Goal: Task Accomplishment & Management: Manage account settings

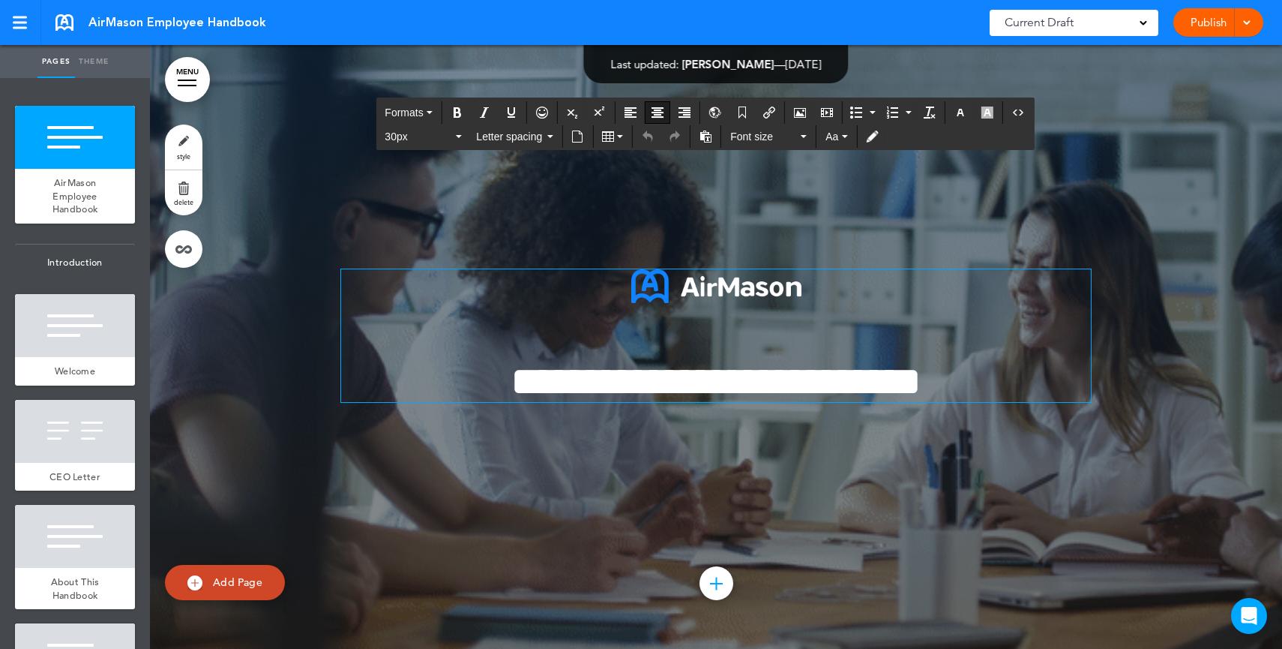
click at [711, 379] on span "**********" at bounding box center [716, 381] width 411 height 41
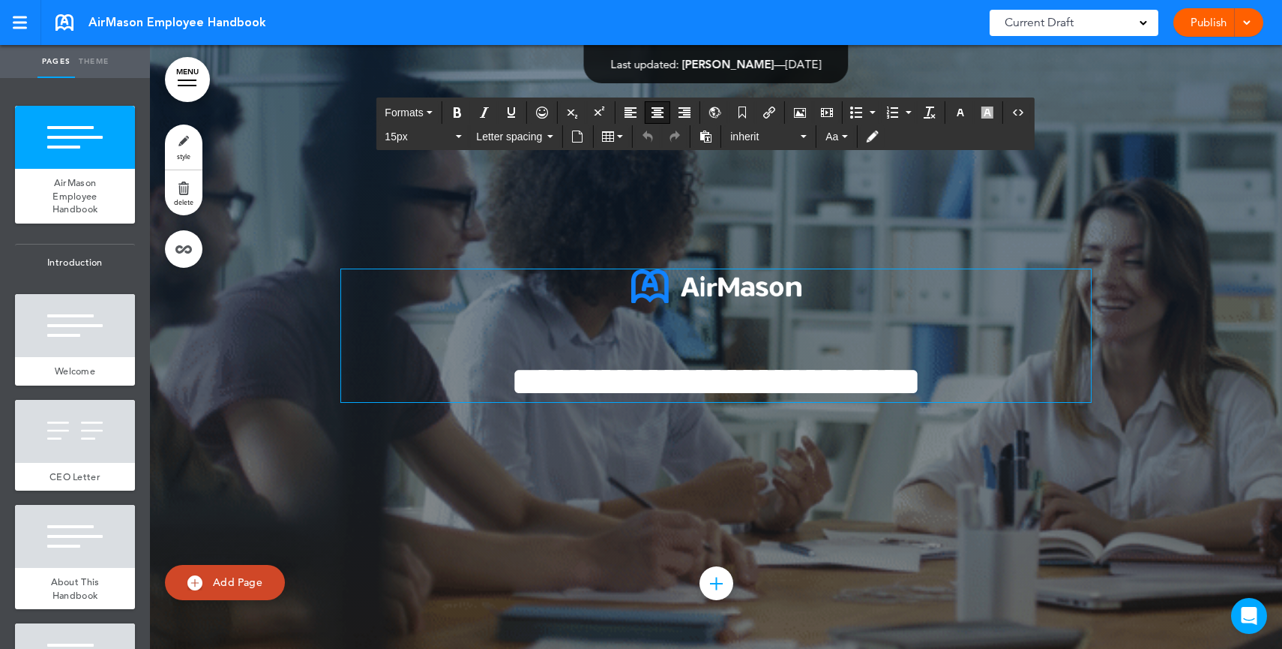
click at [1054, 19] on span "Current Draft" at bounding box center [1039, 22] width 69 height 21
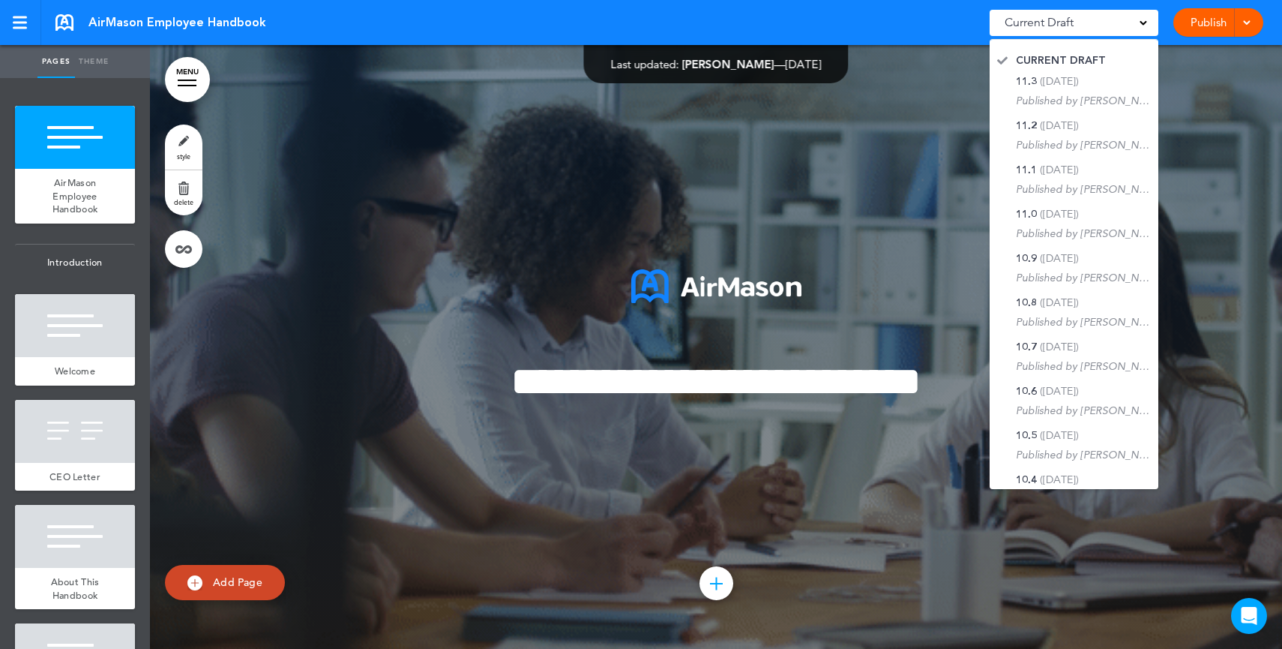
click at [1198, 13] on link "Publish" at bounding box center [1208, 22] width 47 height 28
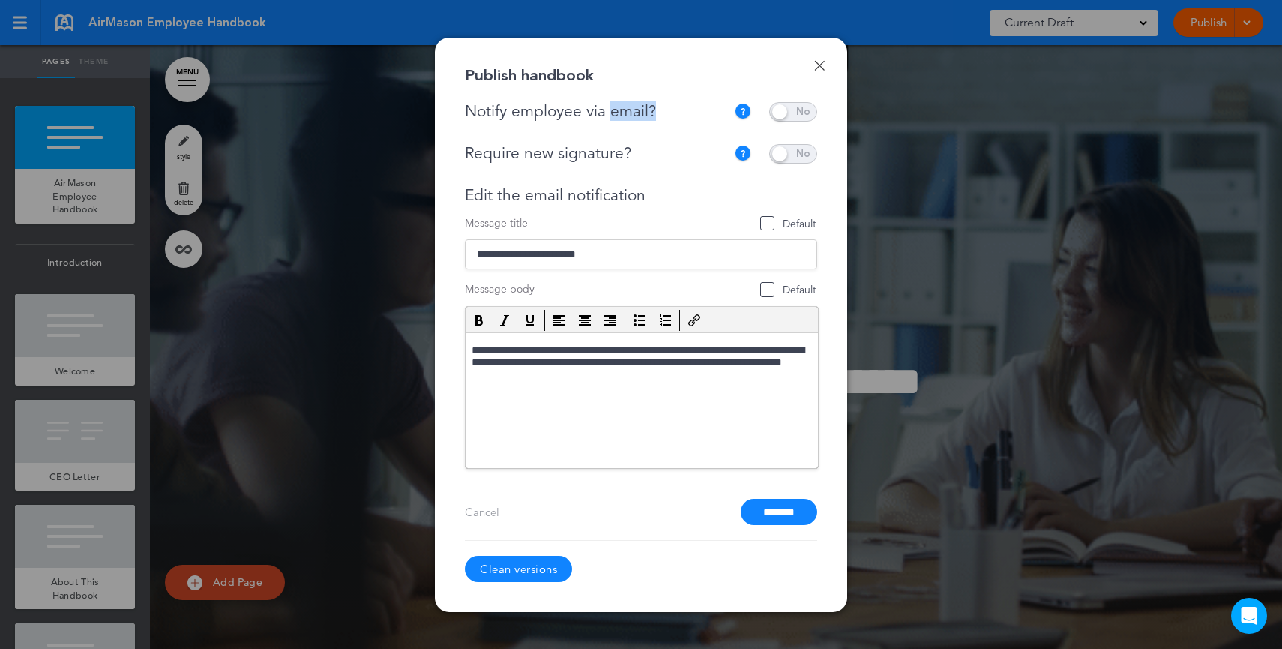
drag, startPoint x: 667, startPoint y: 117, endPoint x: 610, endPoint y: 117, distance: 57.0
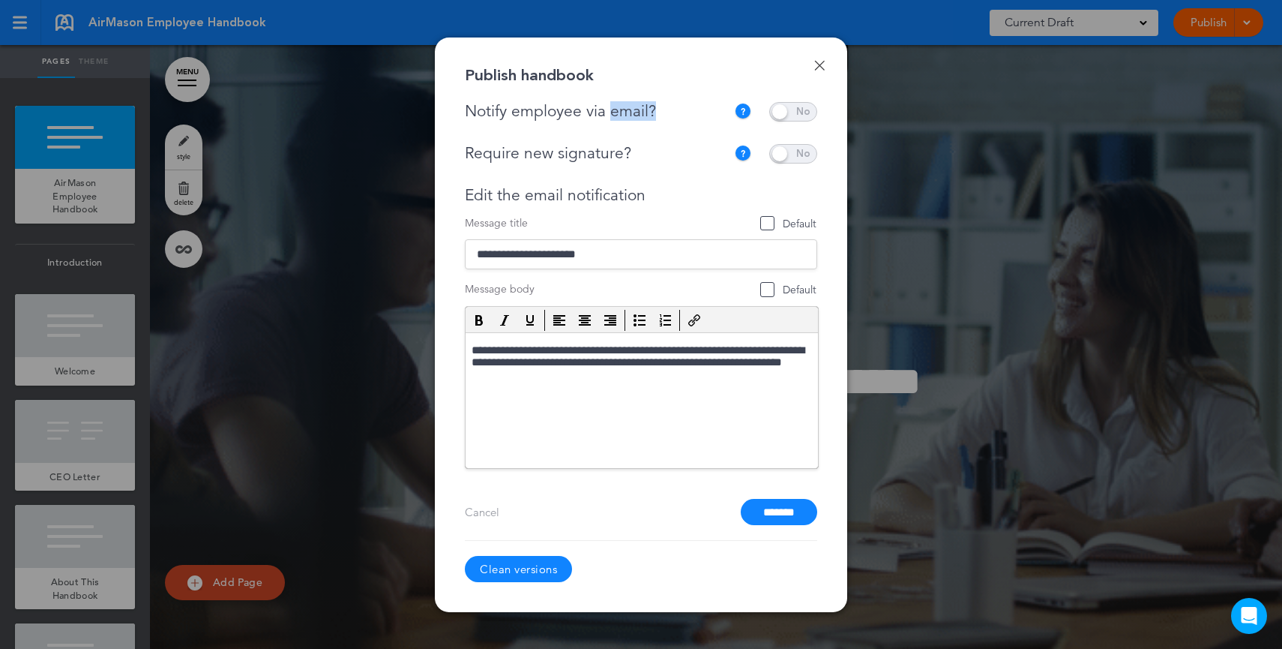
click at [610, 117] on div "Notify employee via email?" at bounding box center [599, 111] width 269 height 19
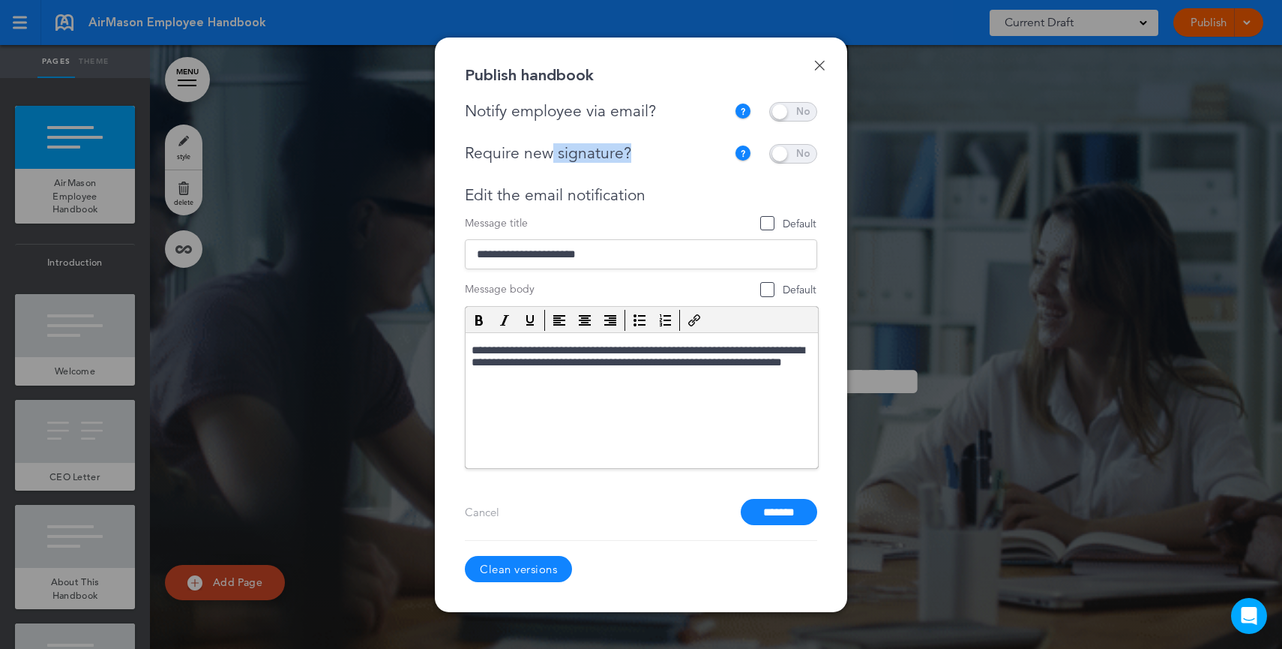
drag, startPoint x: 639, startPoint y: 157, endPoint x: 553, endPoint y: 157, distance: 85.5
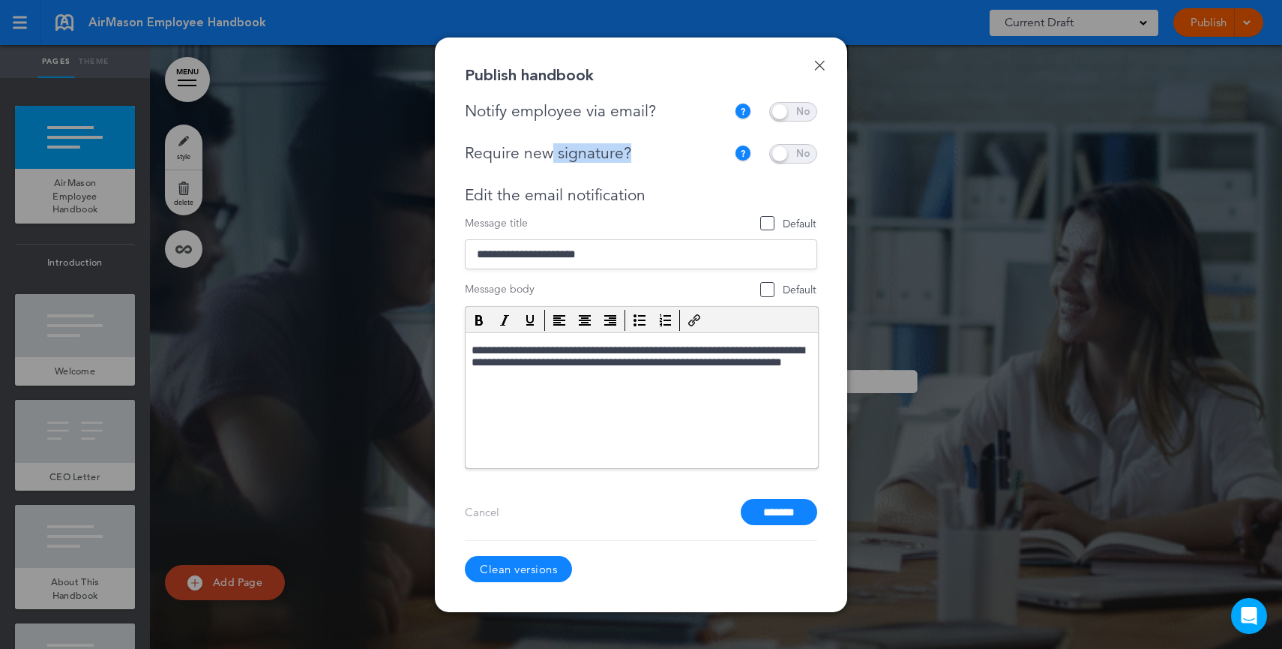
click at [553, 157] on div "Require new signature?" at bounding box center [596, 153] width 262 height 19
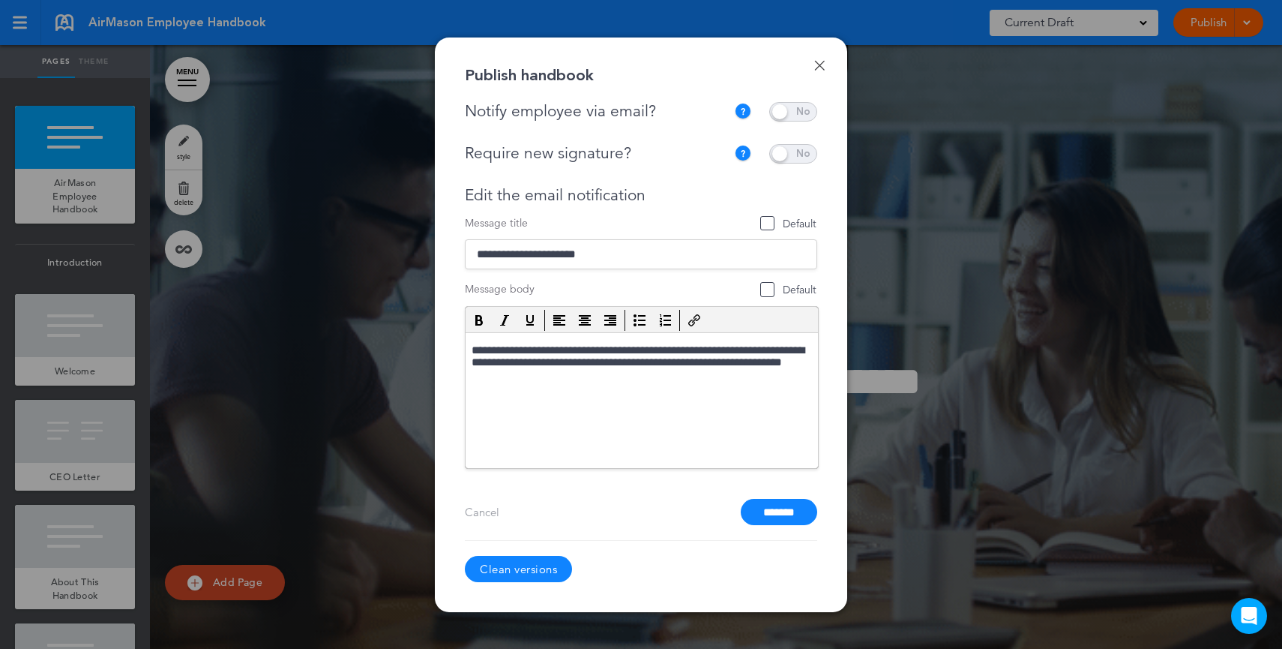
click at [927, 320] on div at bounding box center [641, 324] width 1282 height 649
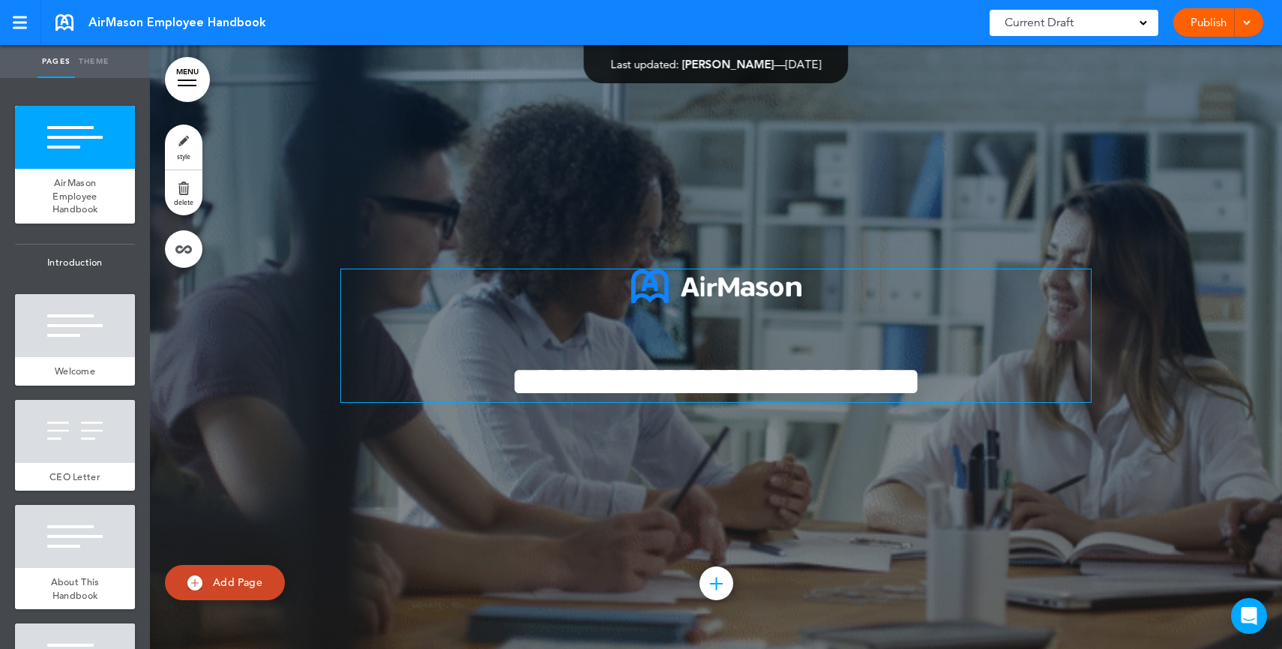
click at [824, 368] on span "**********" at bounding box center [716, 381] width 411 height 41
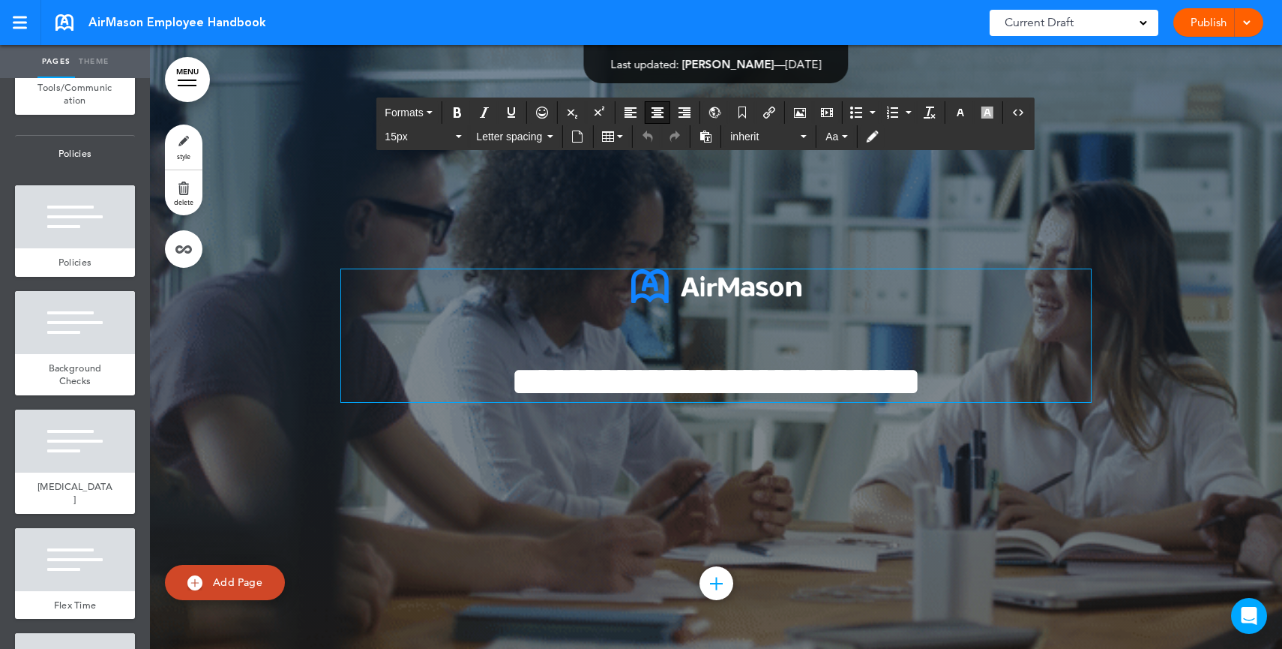
scroll to position [2809, 0]
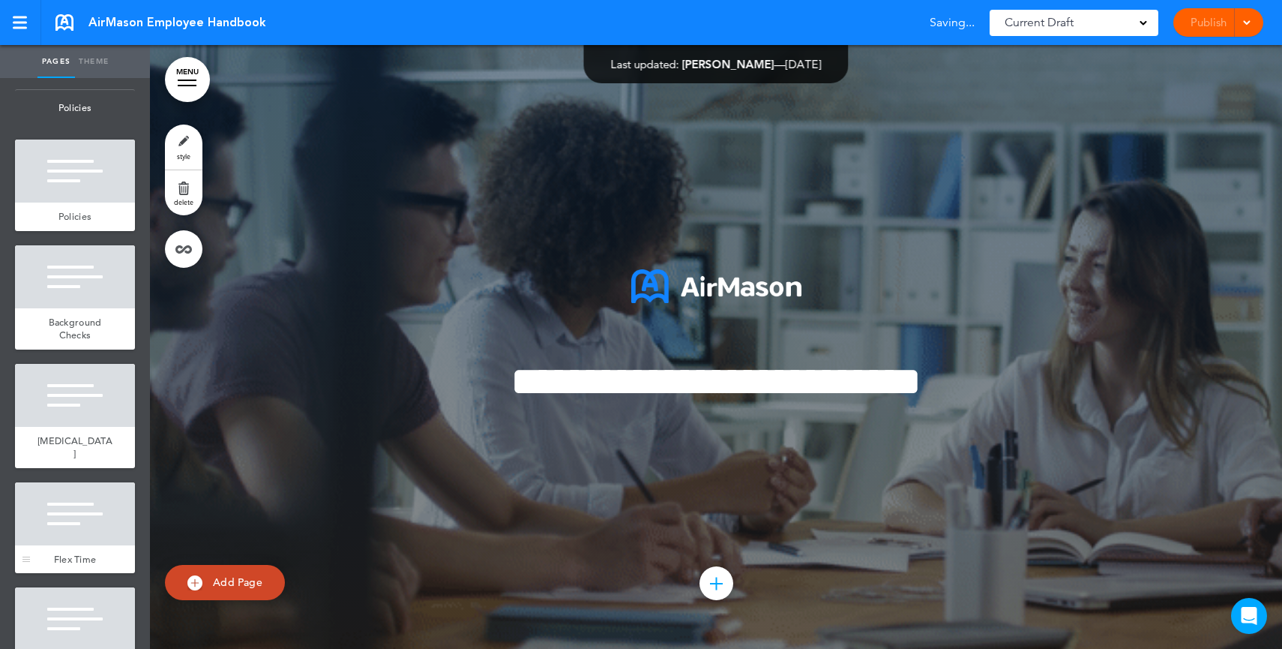
click at [65, 520] on div at bounding box center [75, 513] width 120 height 63
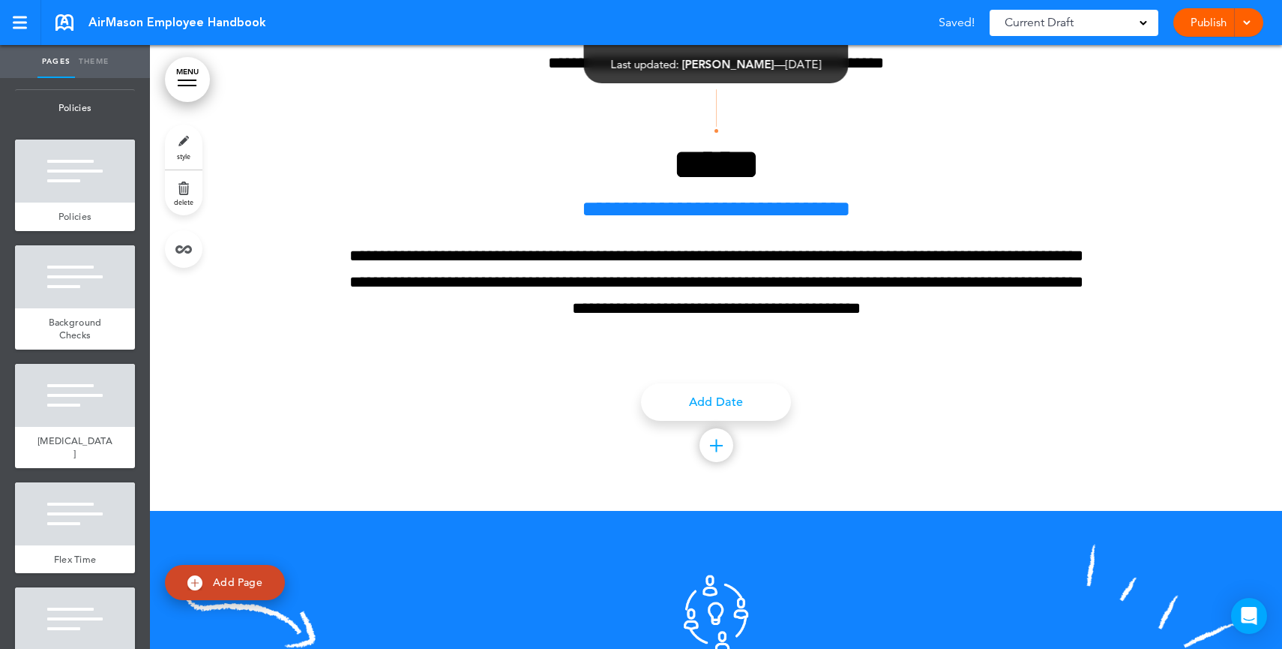
scroll to position [23056, 0]
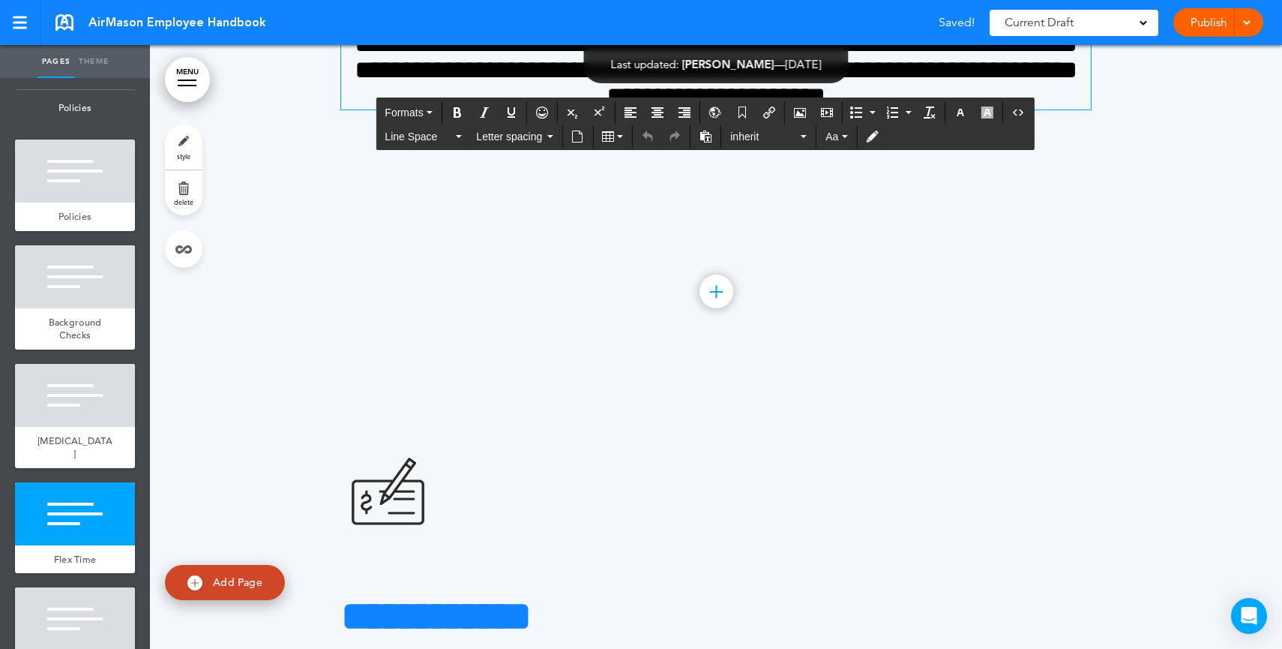
click at [974, 109] on h4 "**********" at bounding box center [716, 70] width 750 height 79
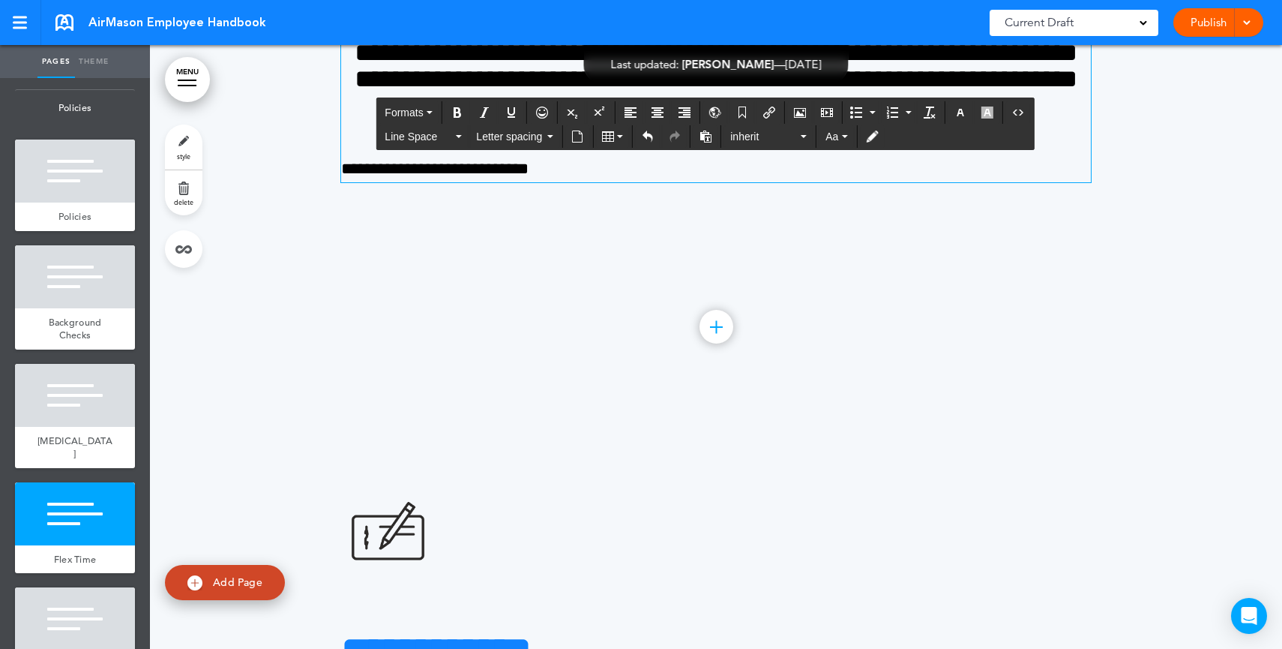
scroll to position [23020, 0]
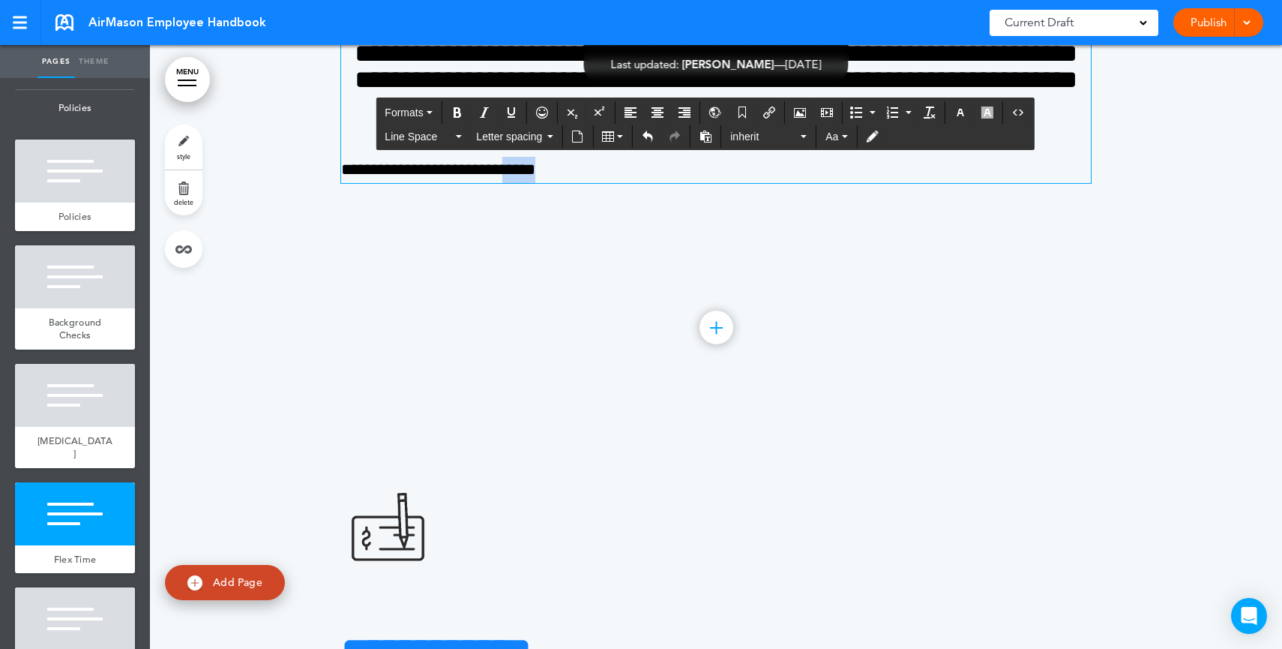
drag, startPoint x: 620, startPoint y: 467, endPoint x: 527, endPoint y: 462, distance: 93.1
click at [526, 183] on p "**********" at bounding box center [716, 170] width 750 height 26
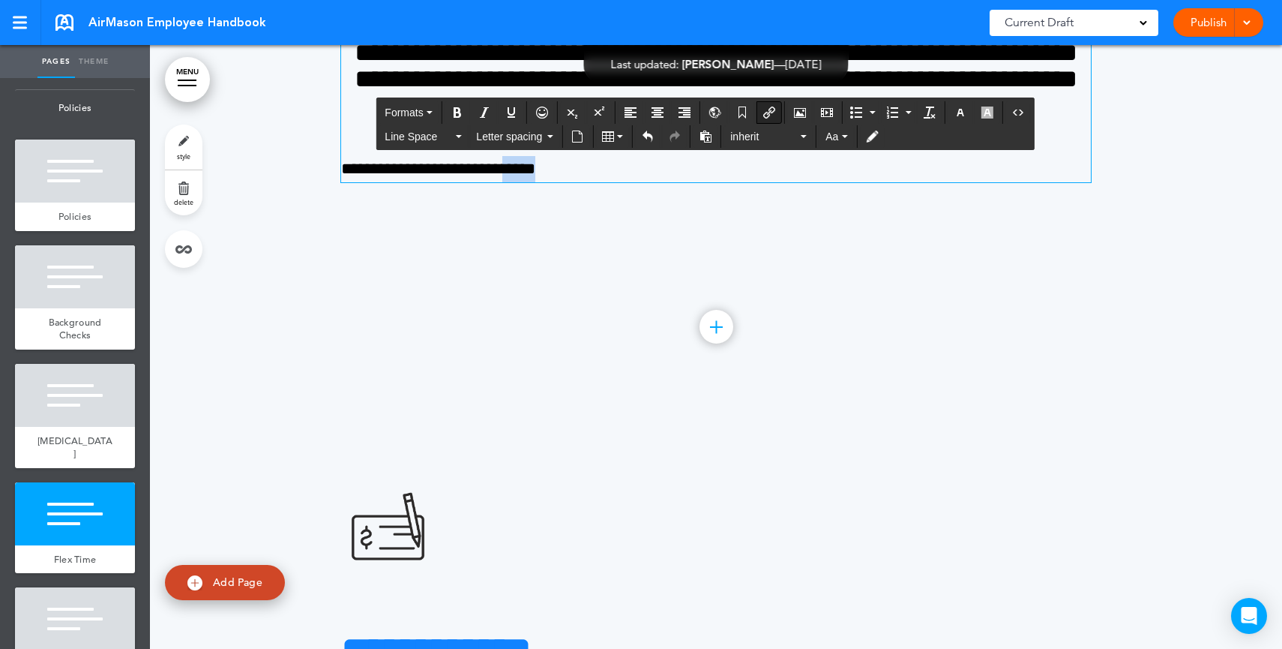
click at [771, 114] on icon "Insert/edit airmason link" at bounding box center [769, 112] width 12 height 12
type input "****"
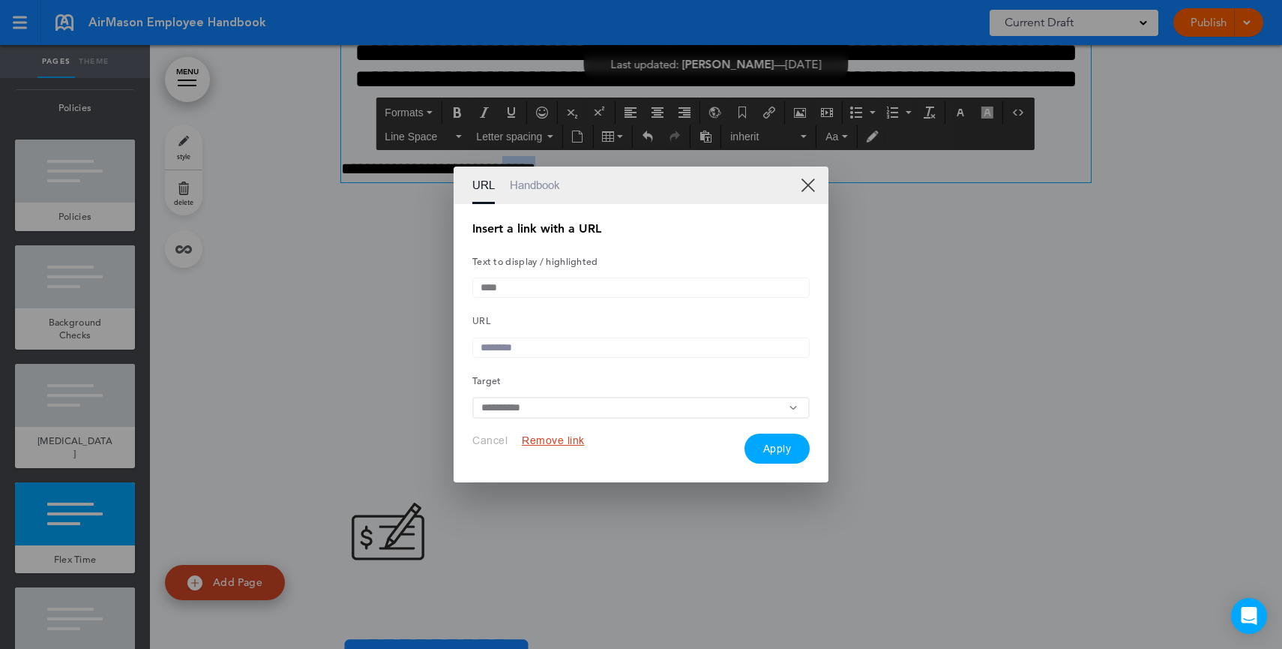
click at [808, 178] on link "XX" at bounding box center [808, 185] width 14 height 14
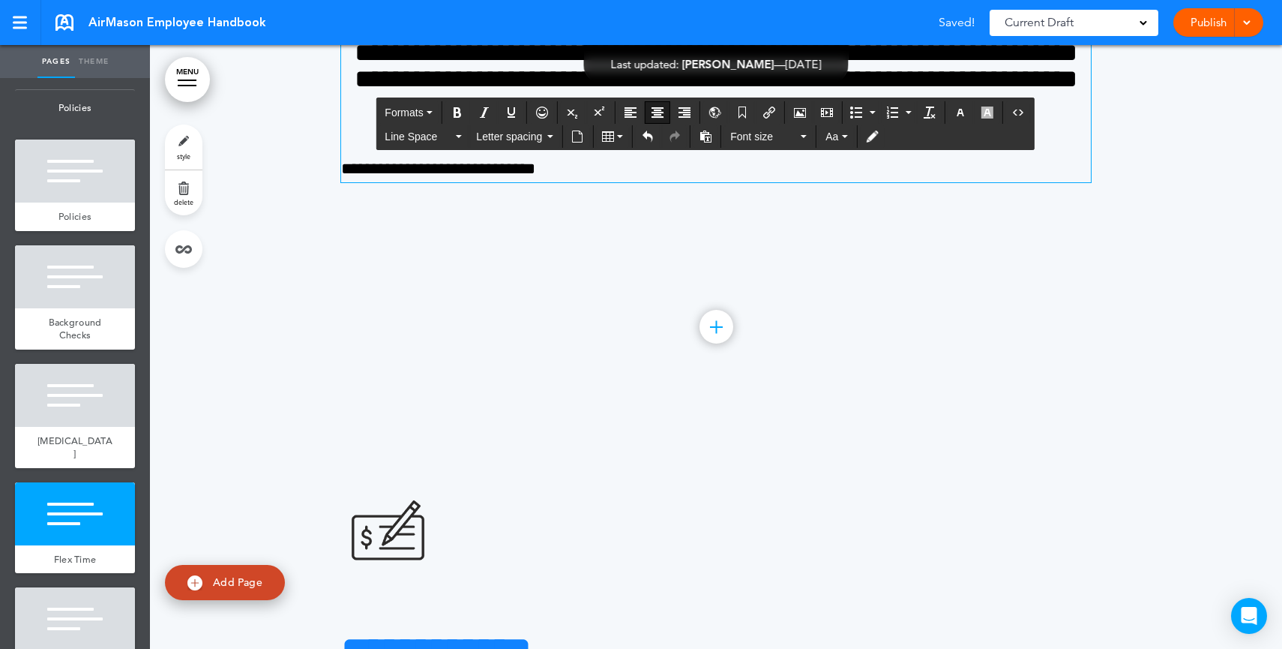
click at [825, 109] on icon "Insert/edit media" at bounding box center [827, 112] width 12 height 12
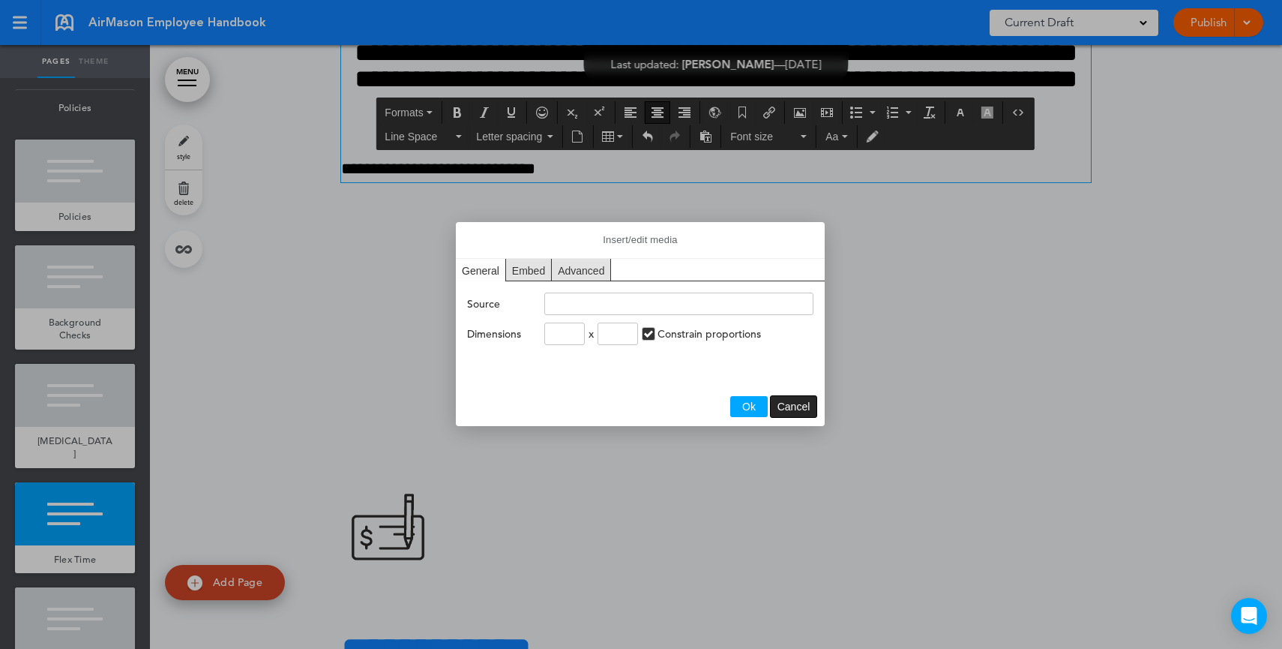
click at [803, 412] on button "Cancel" at bounding box center [794, 406] width 46 height 21
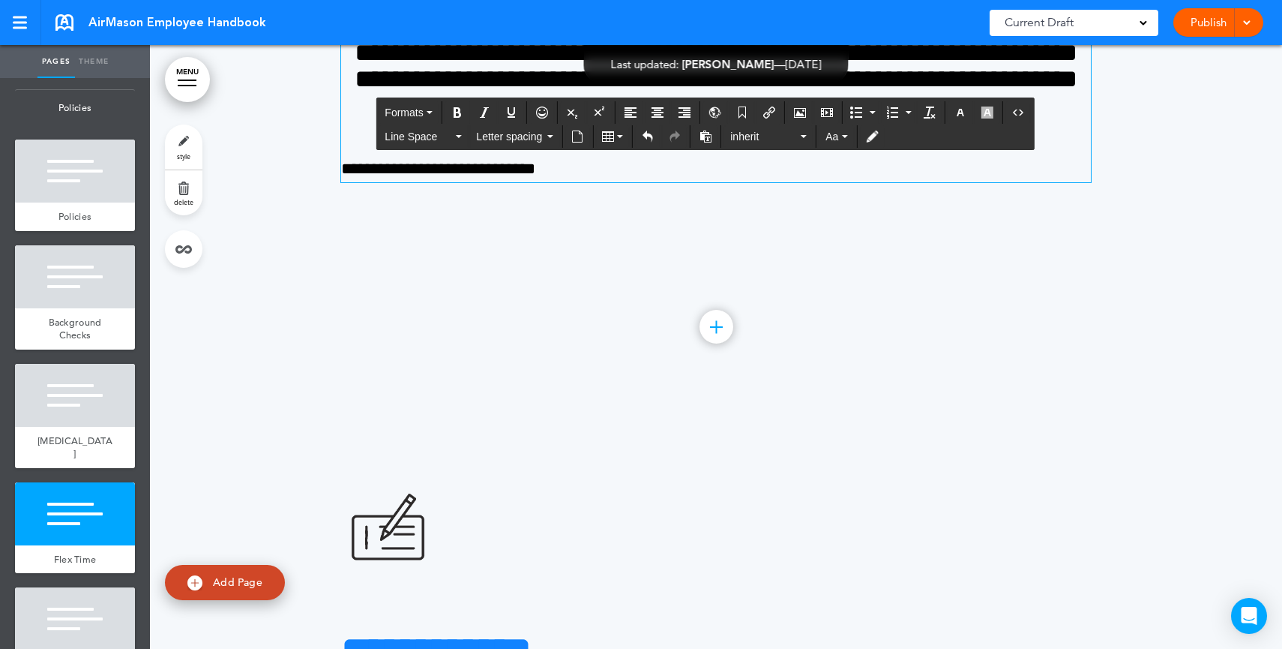
click at [652, 182] on div "**********" at bounding box center [716, 71] width 750 height 221
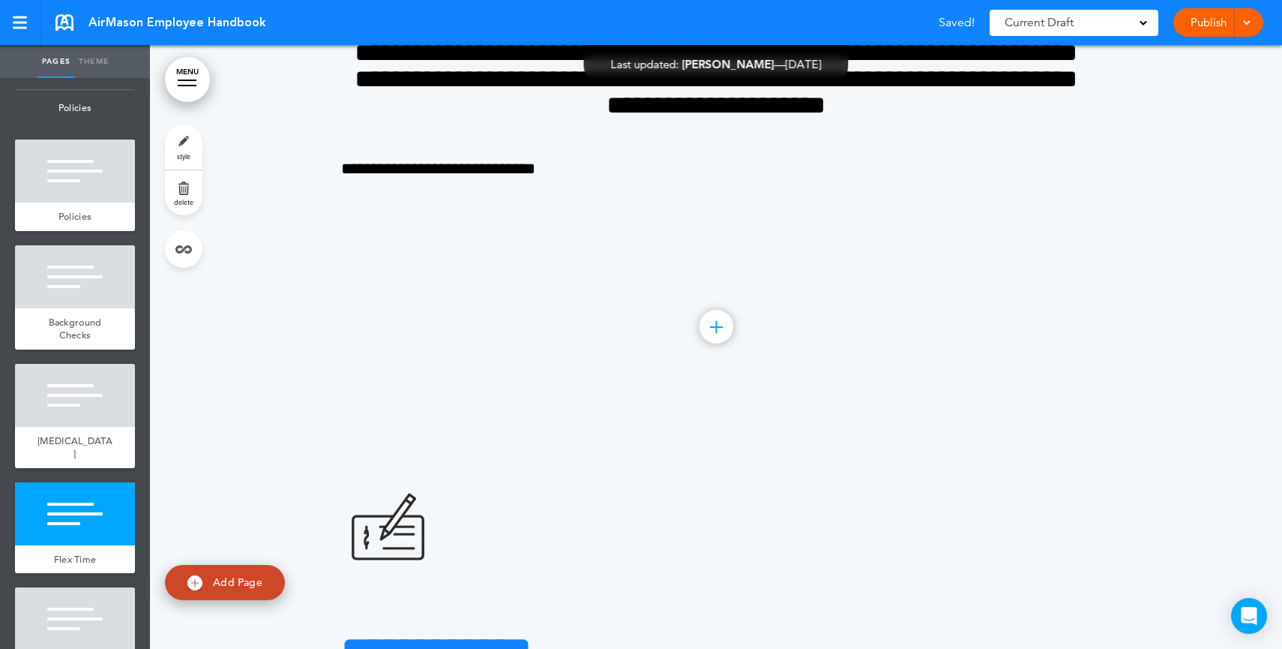
click at [214, 590] on link "Add Page" at bounding box center [225, 582] width 120 height 35
type input "********"
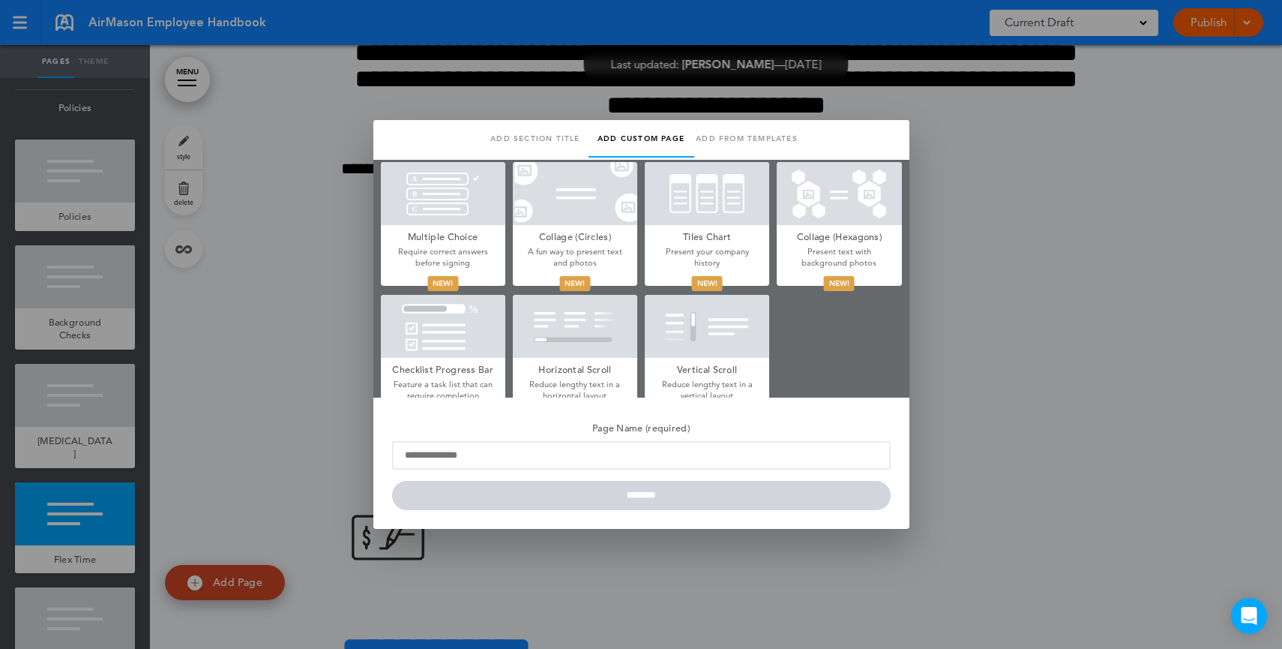
scroll to position [687, 0]
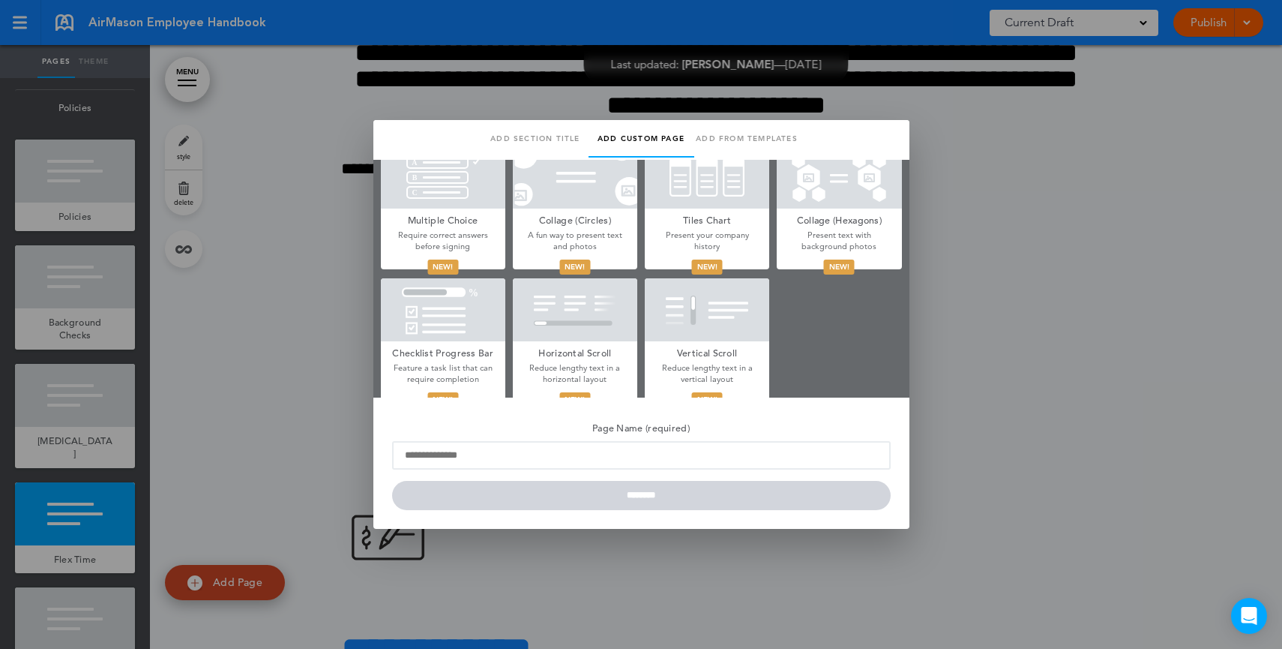
click at [1011, 332] on div at bounding box center [641, 324] width 1282 height 649
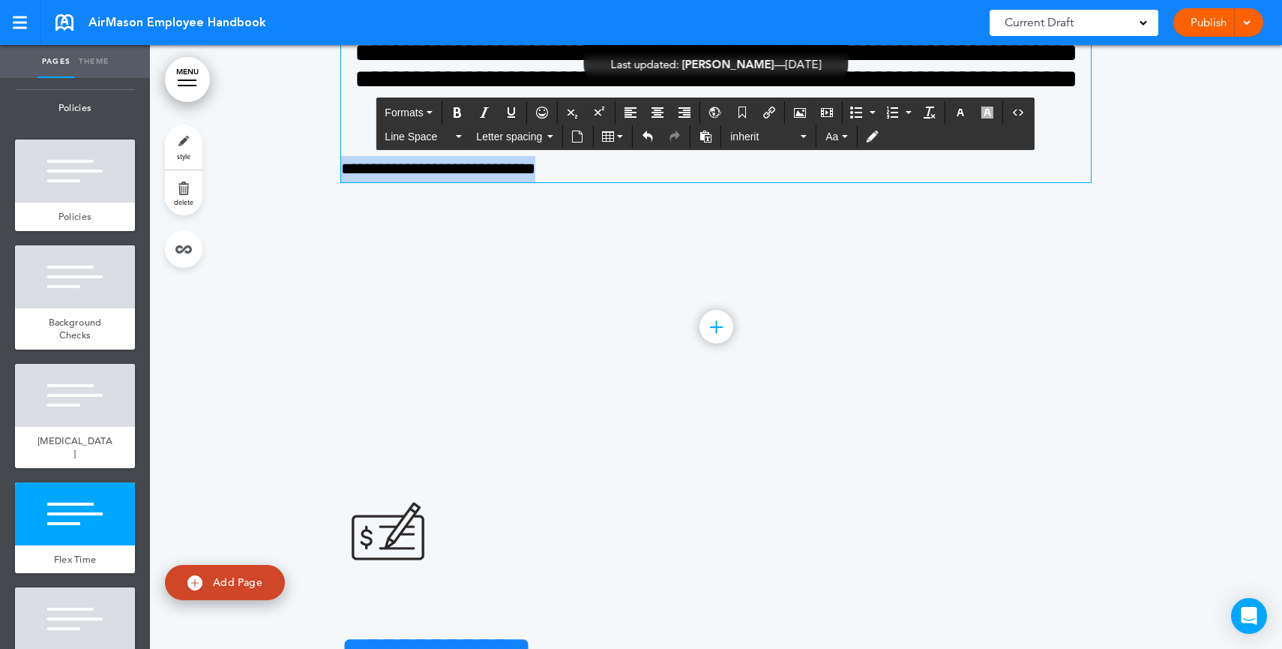
drag, startPoint x: 545, startPoint y: 461, endPoint x: 269, endPoint y: 456, distance: 276.0
click at [267, 392] on div "**********" at bounding box center [716, 91] width 1132 height 604
click at [193, 146] on link "style" at bounding box center [183, 146] width 37 height 45
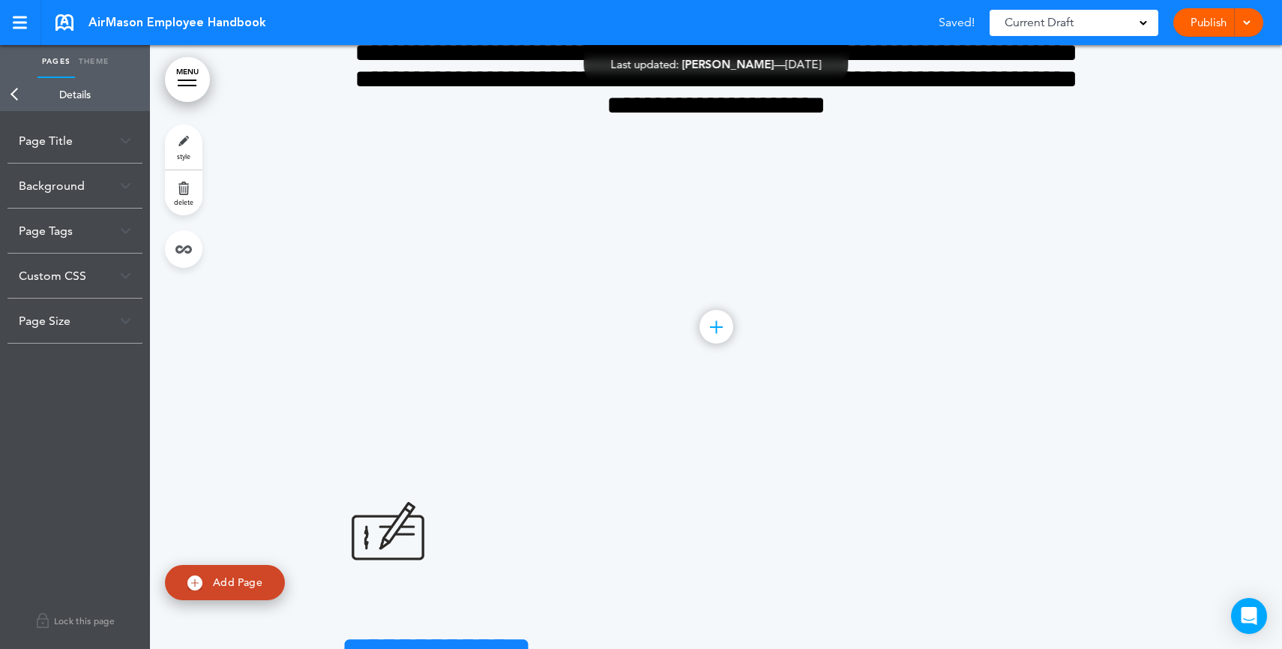
click at [77, 178] on div "Background" at bounding box center [74, 185] width 135 height 44
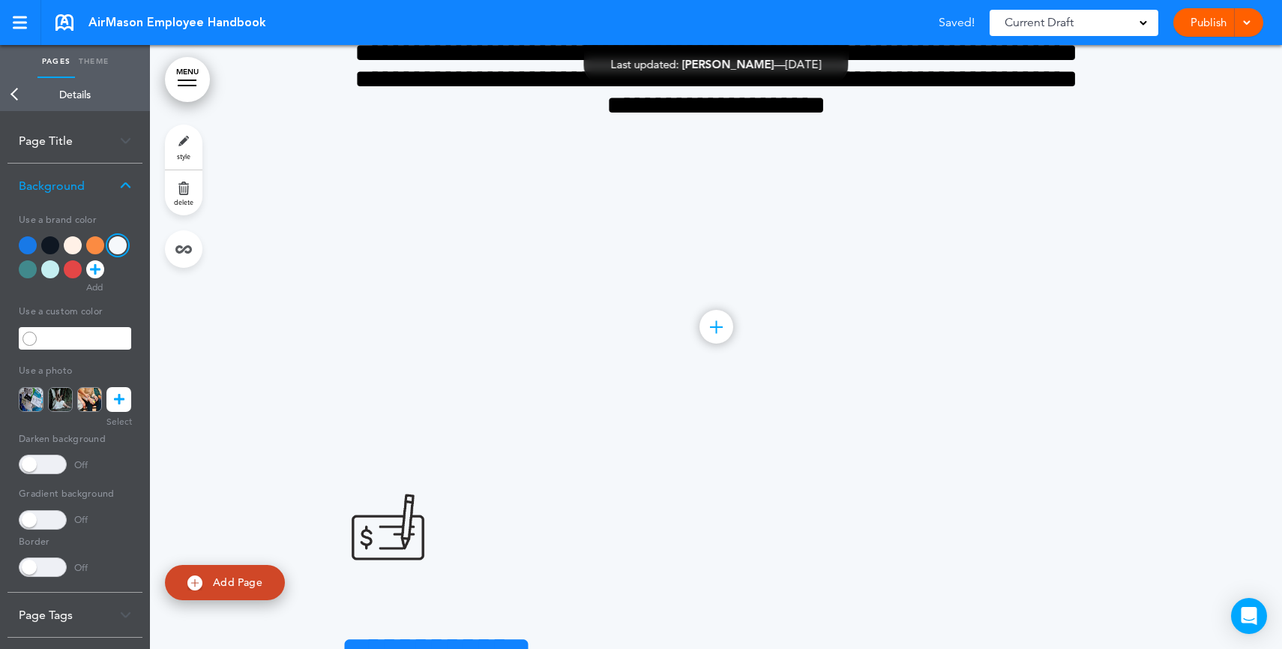
click at [33, 254] on div at bounding box center [75, 260] width 112 height 48
click at [26, 245] on div at bounding box center [28, 245] width 18 height 18
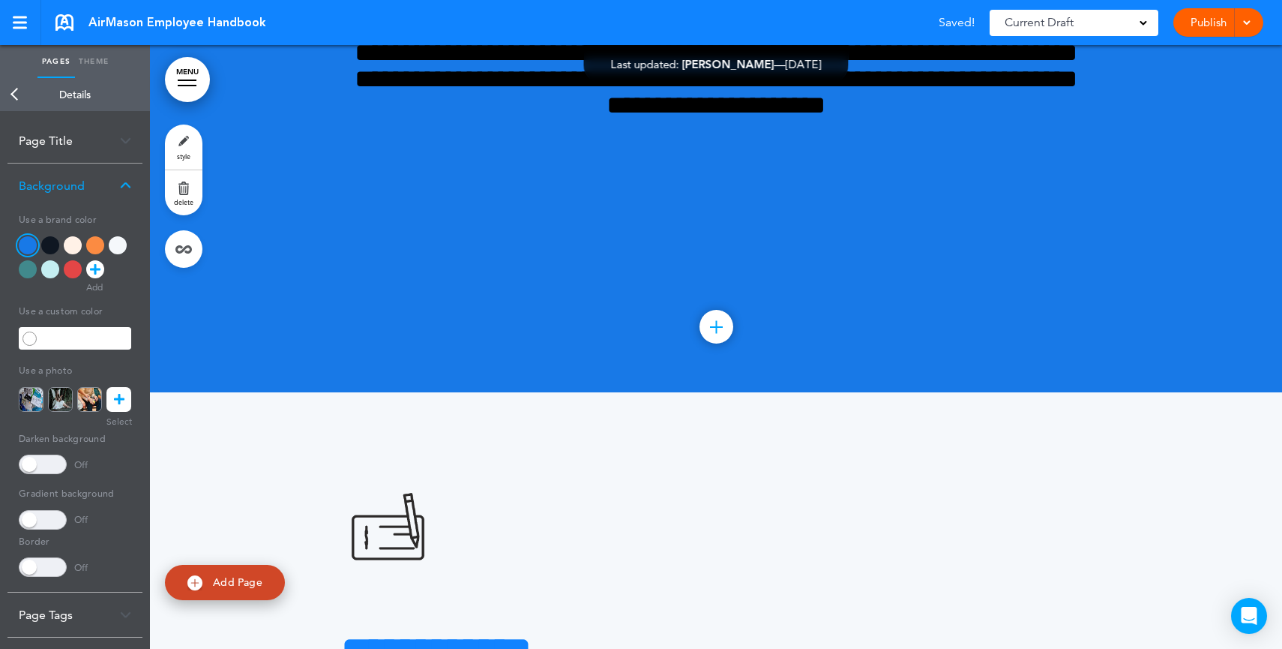
click at [31, 271] on div at bounding box center [28, 269] width 18 height 18
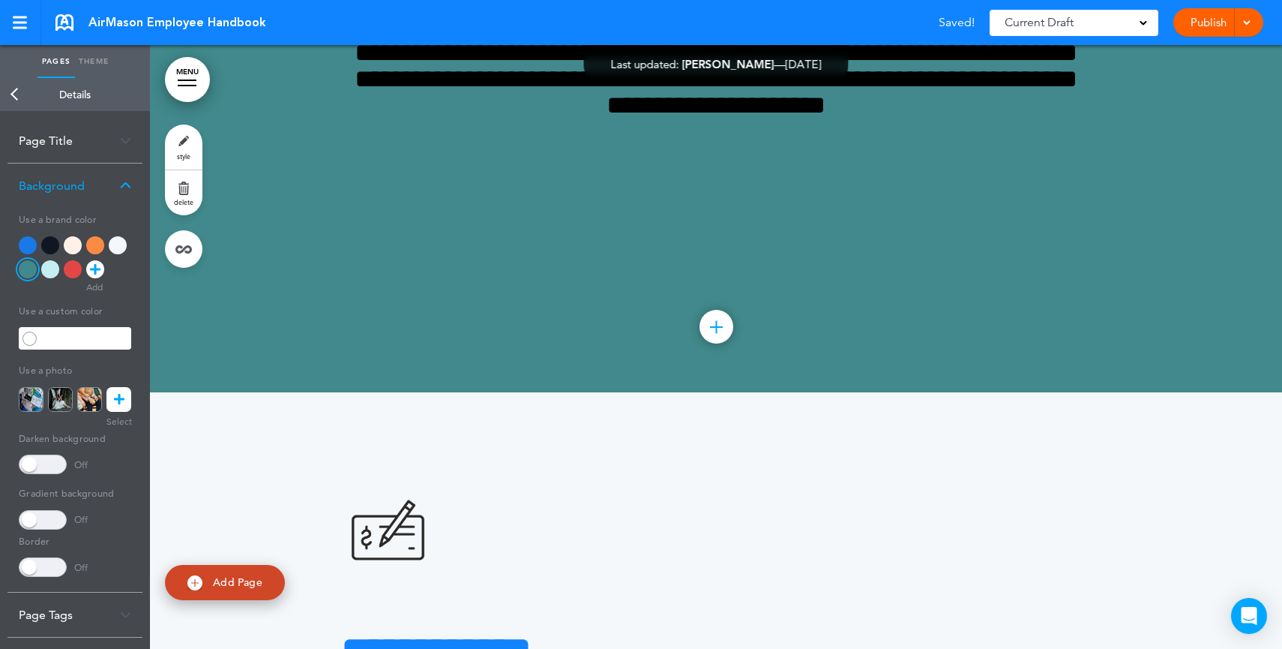
click at [46, 272] on div at bounding box center [50, 269] width 18 height 18
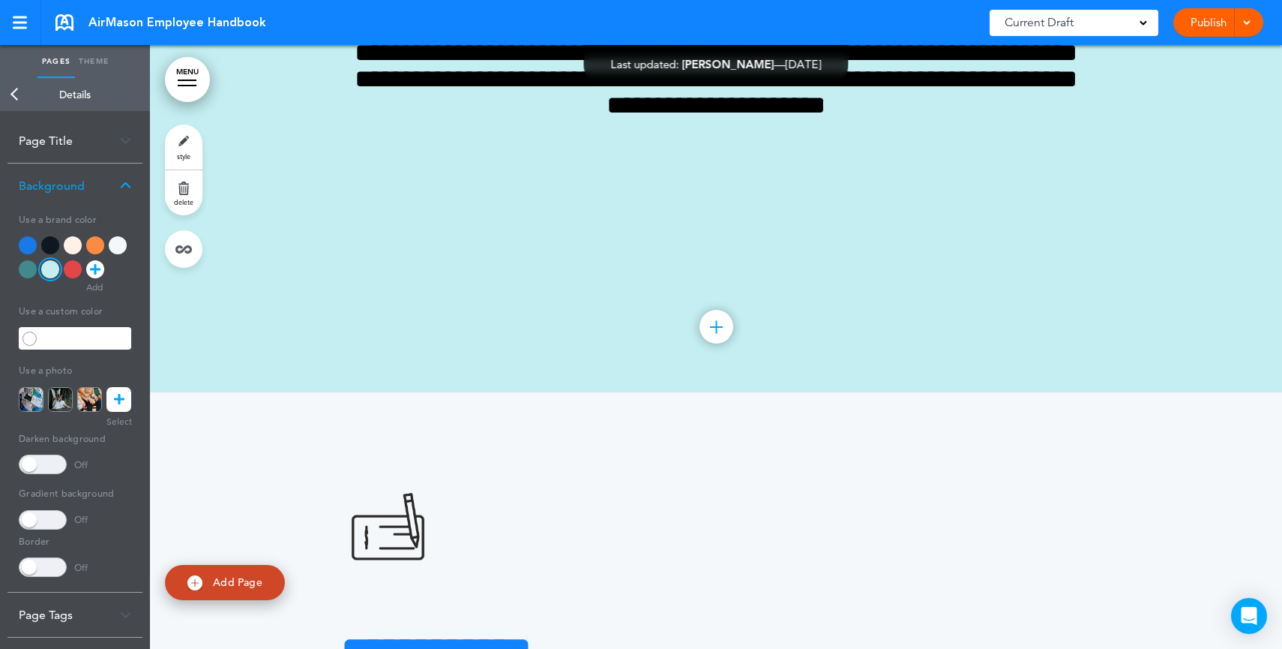
click at [118, 403] on icon at bounding box center [119, 399] width 10 height 25
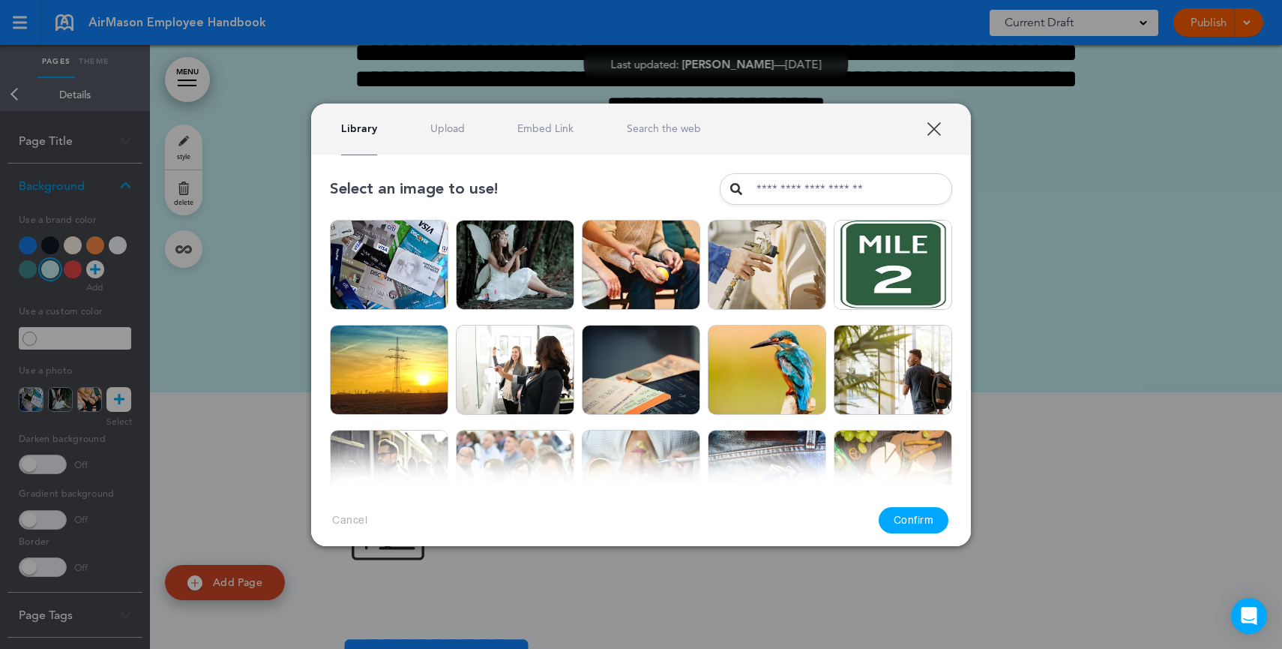
click at [455, 125] on link "Upload" at bounding box center [447, 128] width 34 height 14
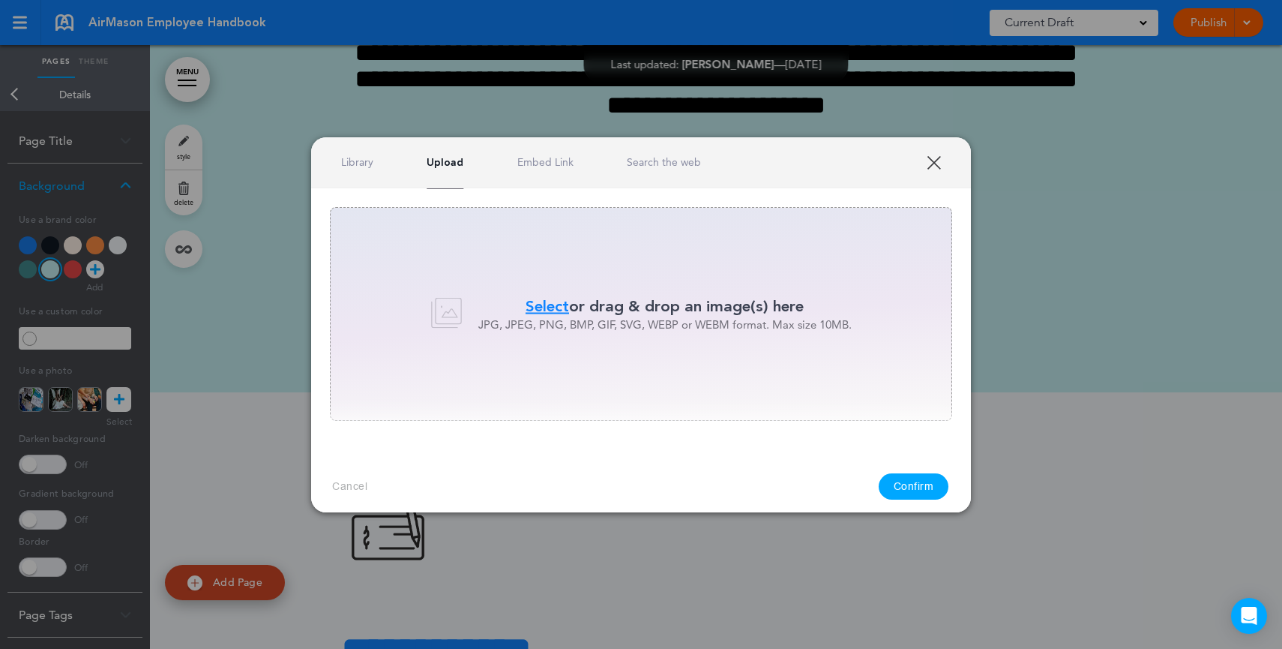
click at [682, 162] on link "Search the web" at bounding box center [664, 162] width 74 height 14
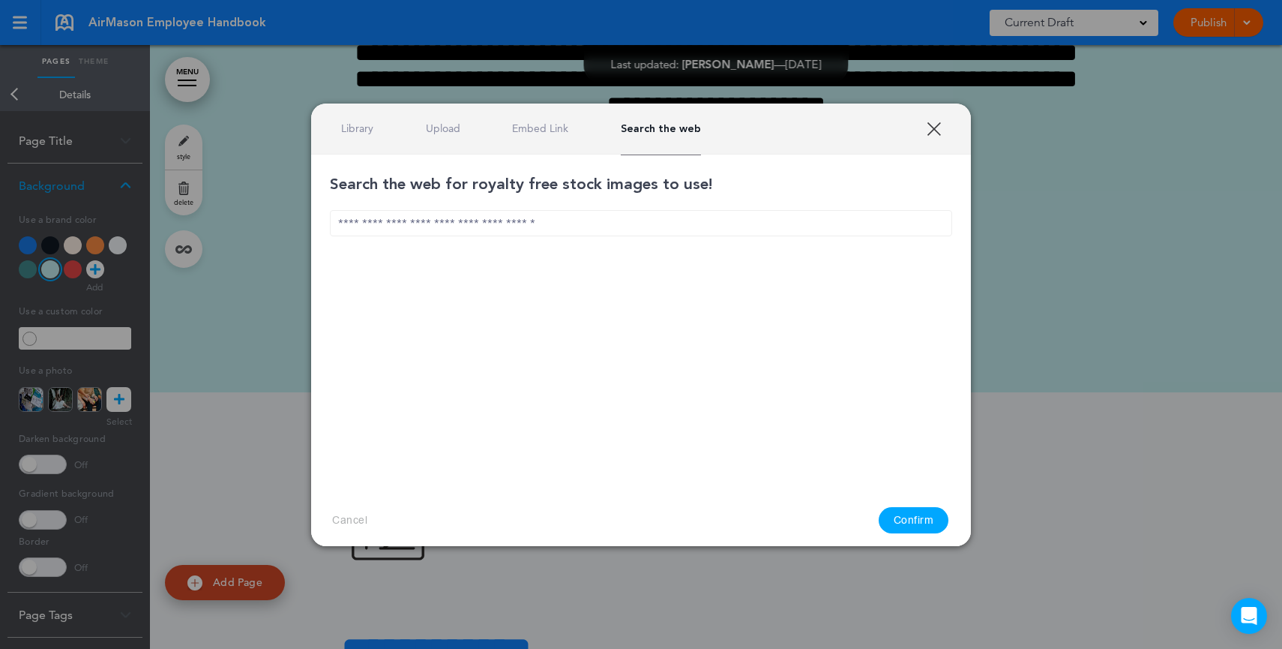
click at [611, 219] on input "text" at bounding box center [641, 223] width 622 height 26
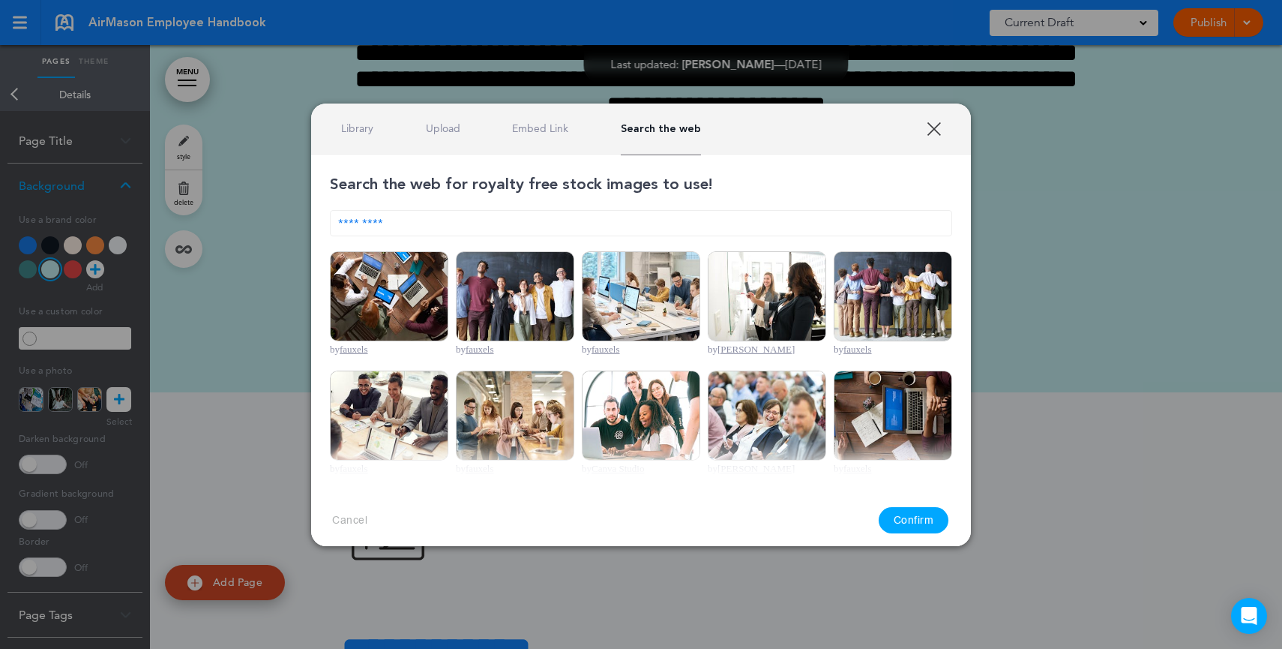
type input "*********"
drag, startPoint x: 451, startPoint y: 271, endPoint x: 442, endPoint y: 268, distance: 9.3
click at [451, 271] on ul "by fauxels by fauxels by fauxels by [PERSON_NAME] by fauxels by fauxels by faux…" at bounding box center [641, 608] width 622 height 715
click at [420, 266] on img at bounding box center [389, 296] width 118 height 90
click at [924, 526] on button "Confirm" at bounding box center [914, 520] width 70 height 26
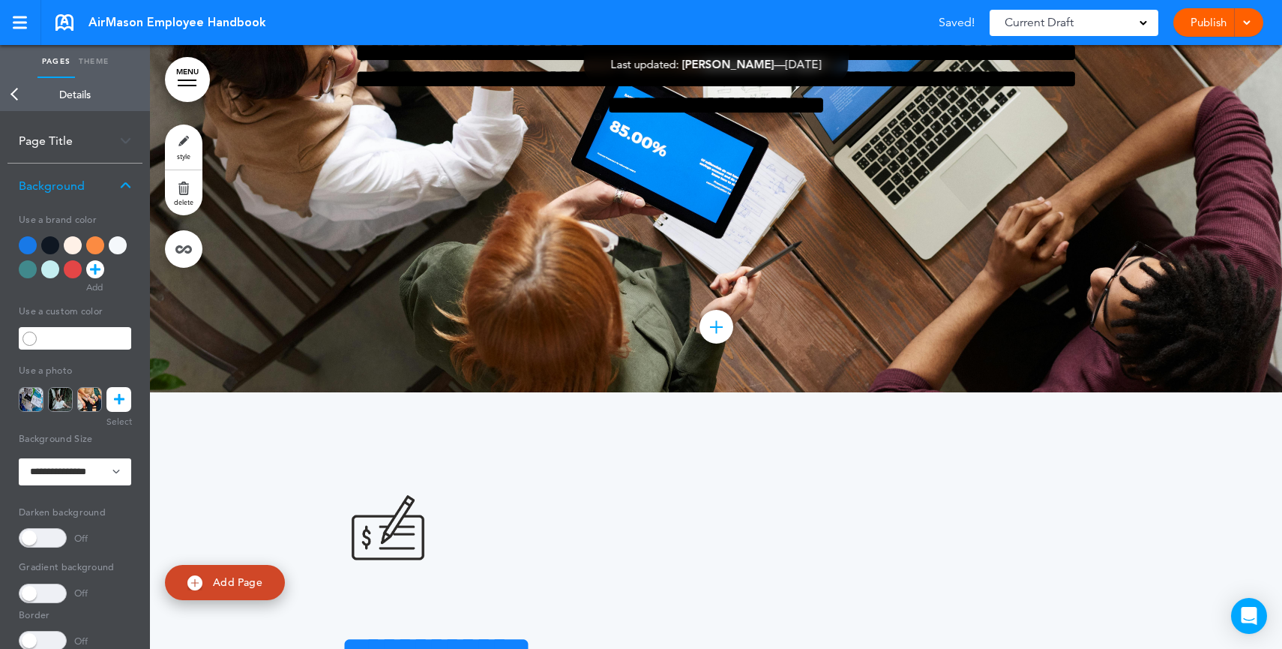
click at [121, 244] on div at bounding box center [118, 245] width 18 height 18
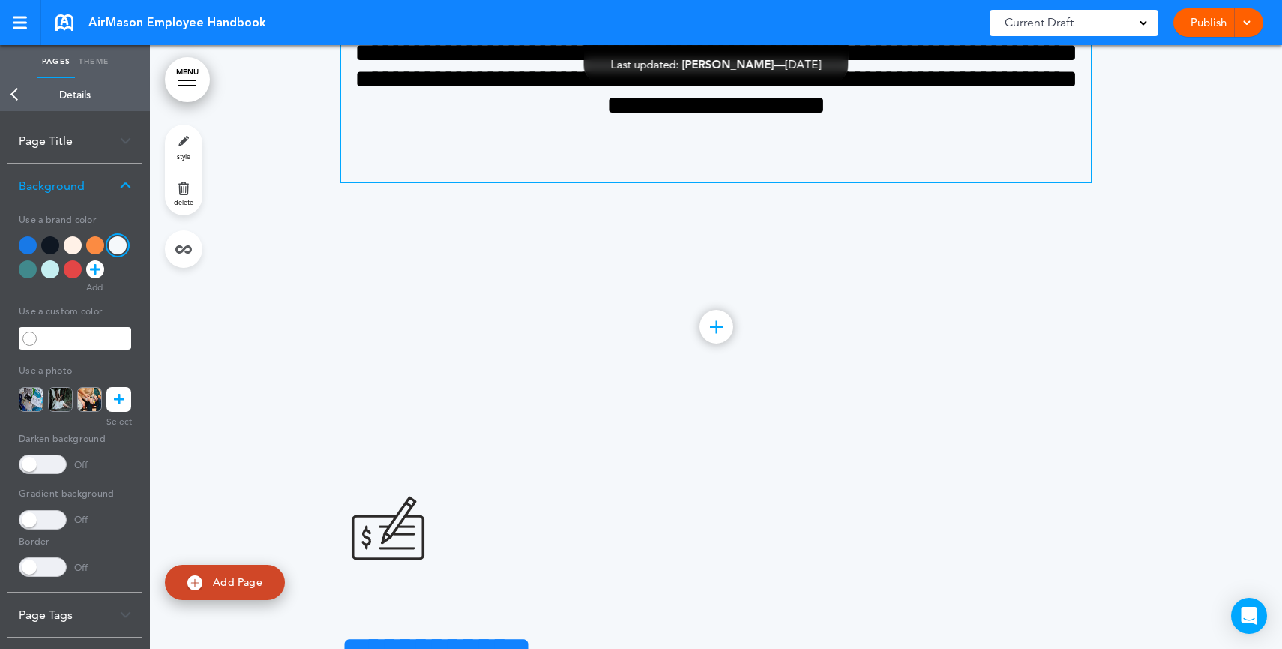
click at [773, 182] on div "**********" at bounding box center [716, 71] width 750 height 221
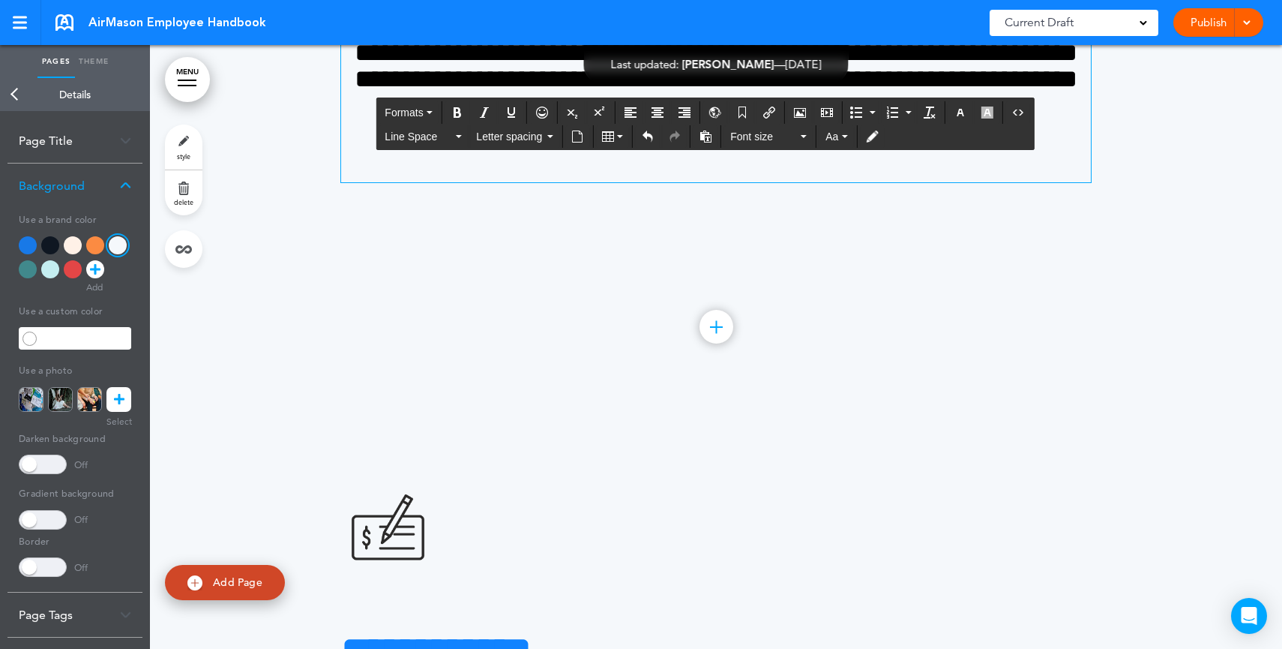
click at [1194, 13] on div "Publish Publish Preview Draft" at bounding box center [1218, 22] width 90 height 28
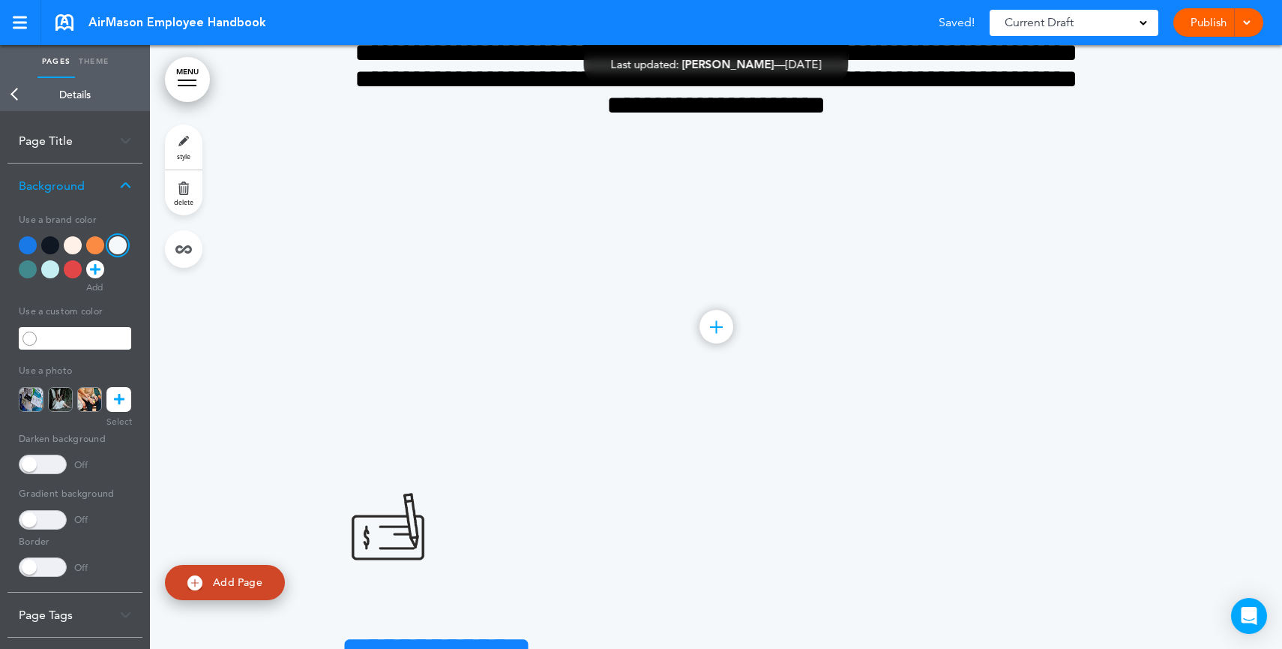
click at [1194, 13] on link "Publish" at bounding box center [1208, 22] width 47 height 28
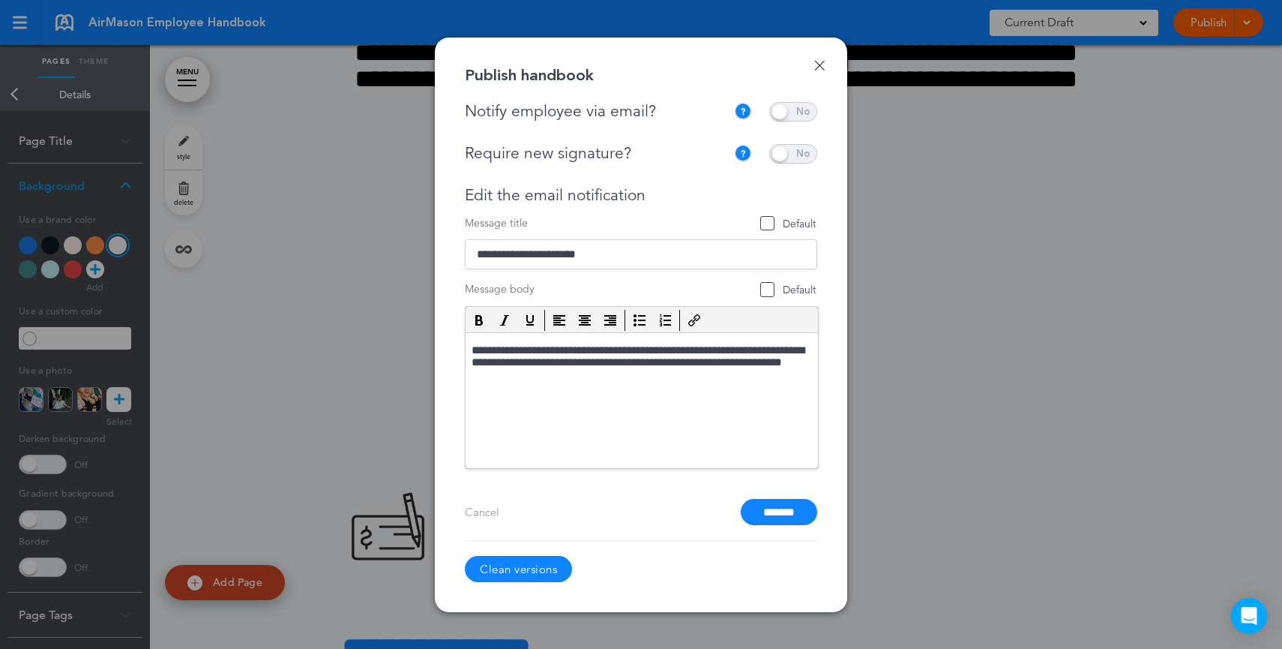
click at [816, 61] on link "Done" at bounding box center [819, 65] width 10 height 10
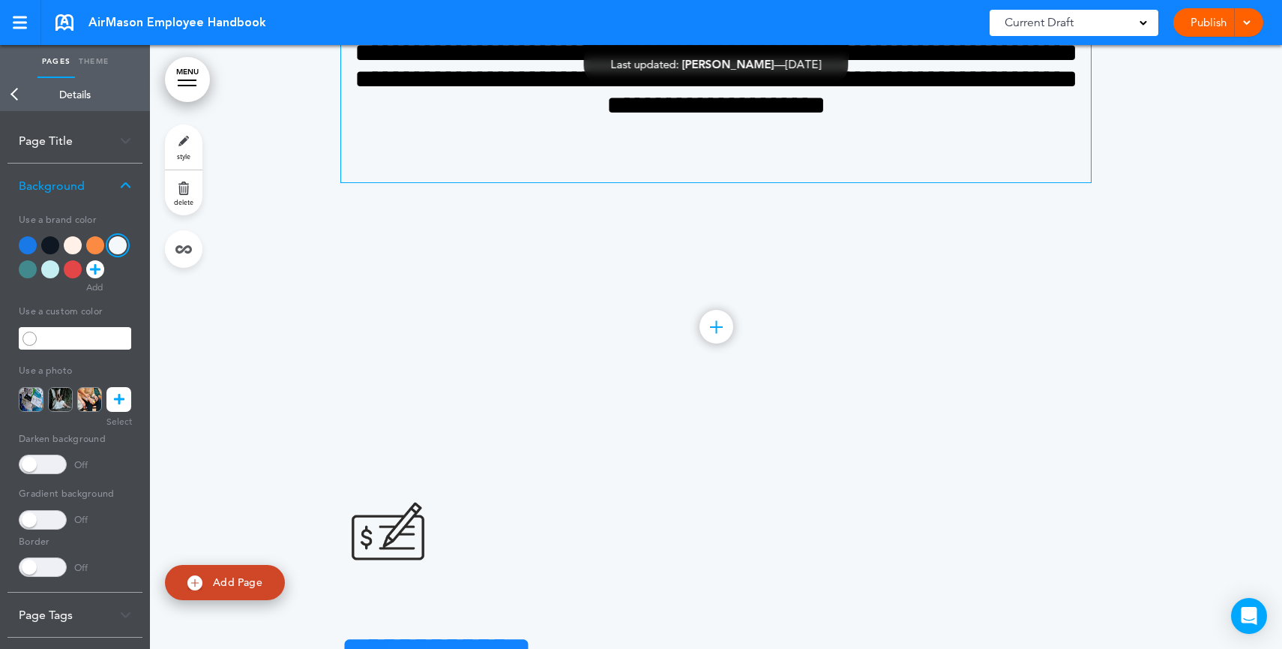
click at [944, 182] on div "**********" at bounding box center [716, 71] width 750 height 221
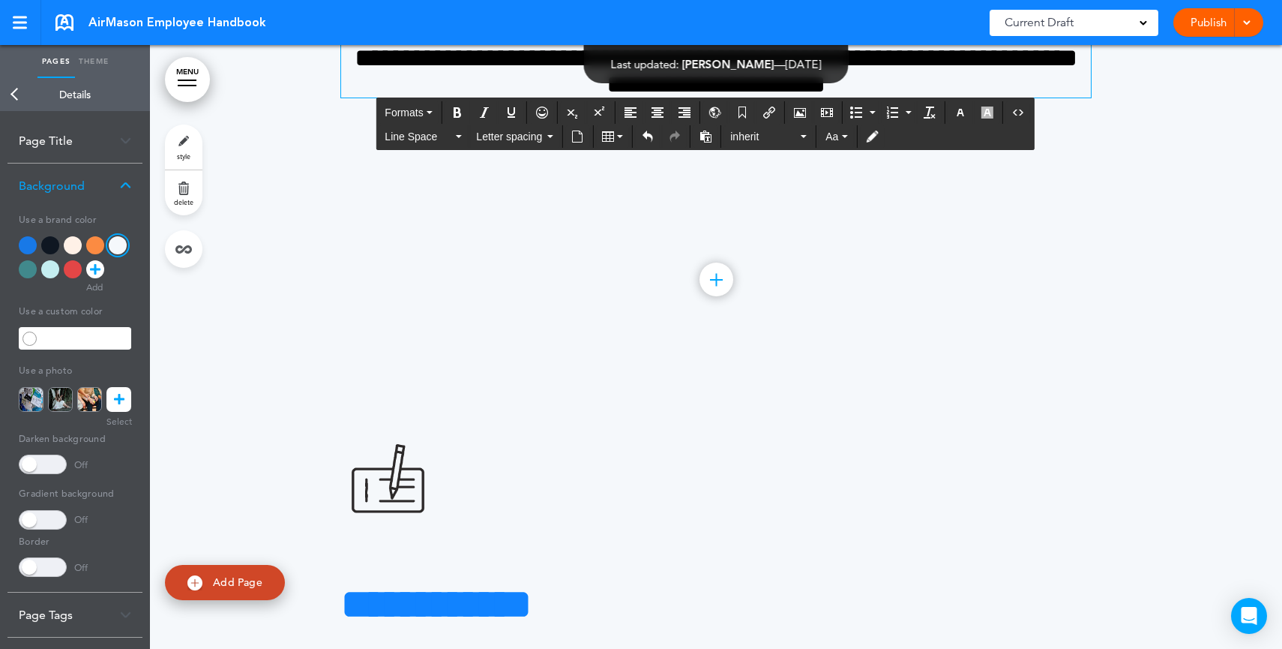
scroll to position [23069, 0]
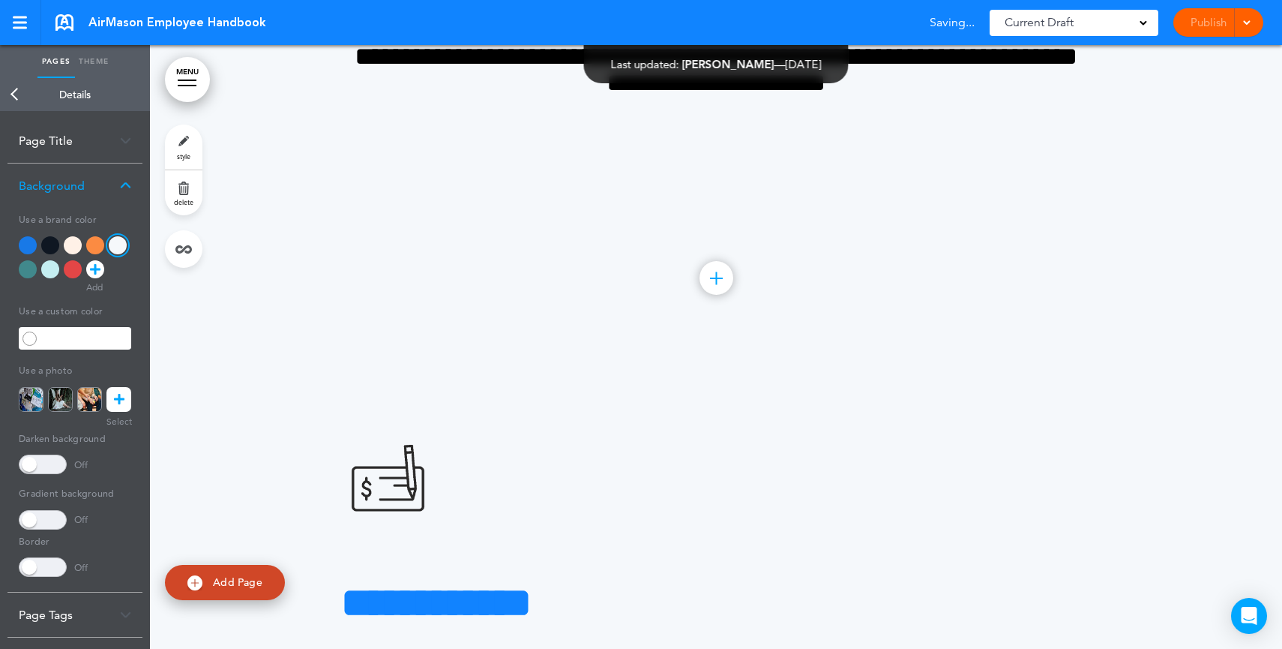
click at [1215, 26] on div "Publish Publish Preview Draft" at bounding box center [1218, 22] width 90 height 28
click at [1215, 26] on link "Publish" at bounding box center [1208, 22] width 47 height 28
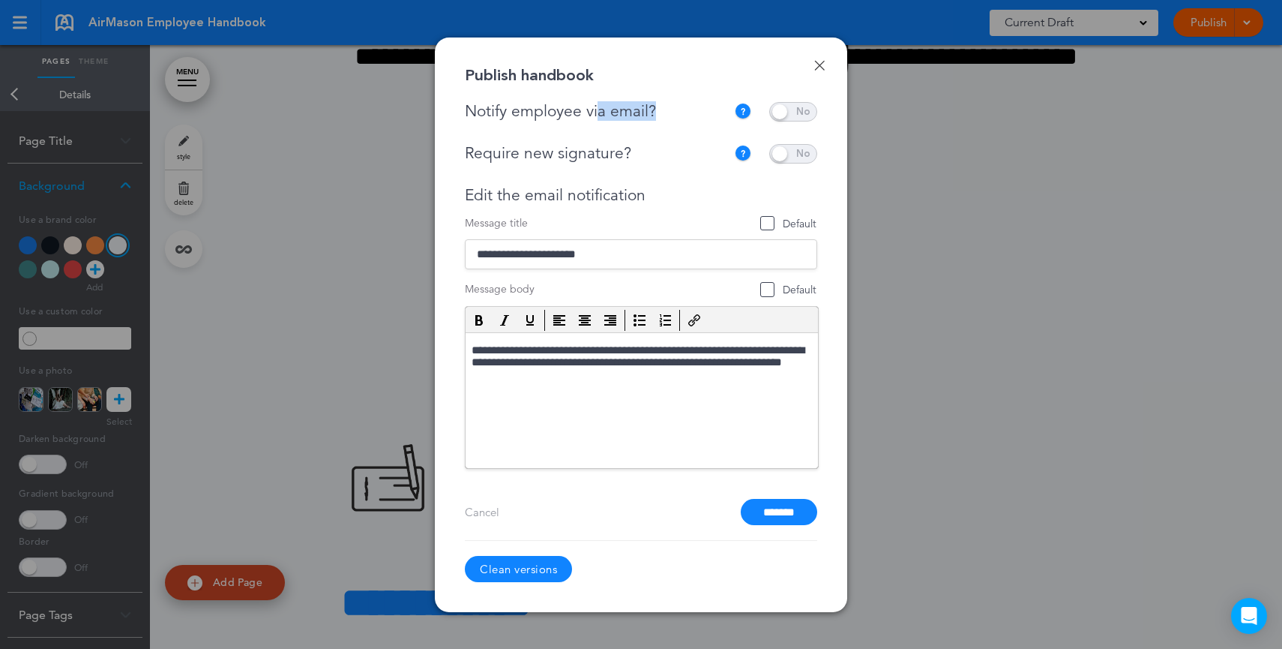
drag, startPoint x: 667, startPoint y: 106, endPoint x: 629, endPoint y: 128, distance: 43.3
click at [600, 106] on div "Notify employee via email?" at bounding box center [599, 111] width 269 height 19
drag, startPoint x: 667, startPoint y: 158, endPoint x: 644, endPoint y: 151, distance: 24.4
click at [544, 156] on div "Require new signature?" at bounding box center [596, 153] width 262 height 19
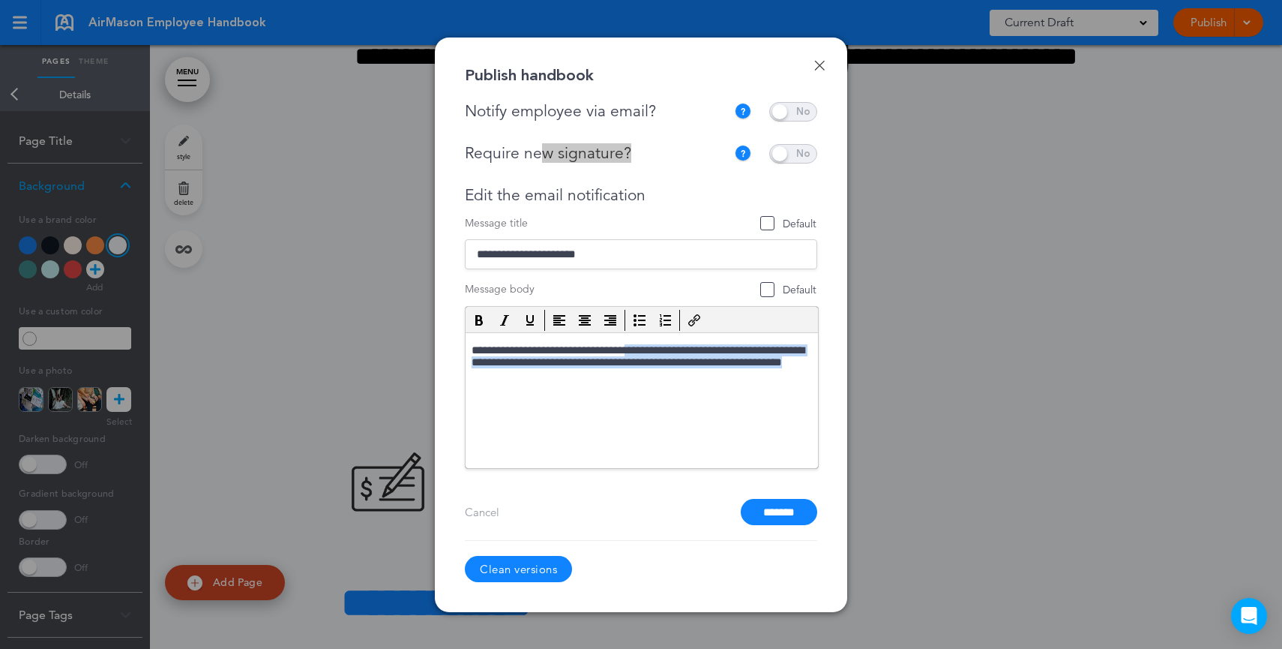
drag, startPoint x: 647, startPoint y: 343, endPoint x: 689, endPoint y: 376, distance: 53.4
click at [689, 376] on p "**********" at bounding box center [642, 364] width 340 height 42
click at [769, 514] on input "*******" at bounding box center [779, 512] width 76 height 26
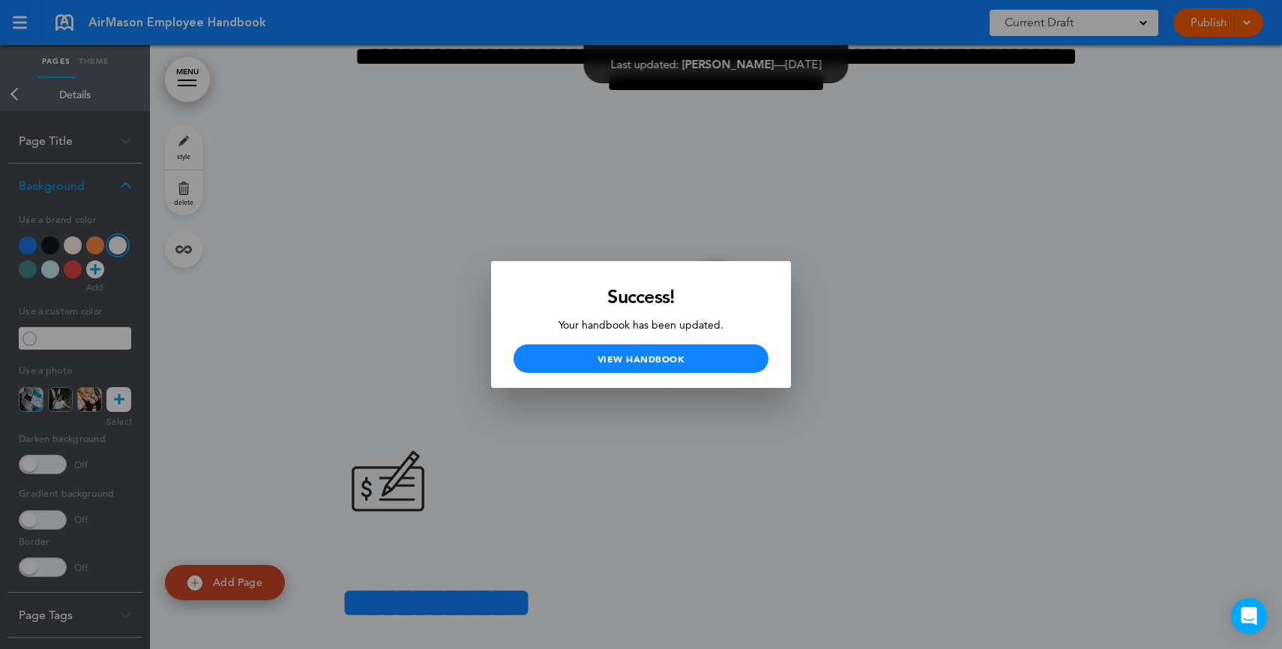
click at [810, 366] on div at bounding box center [641, 324] width 1282 height 649
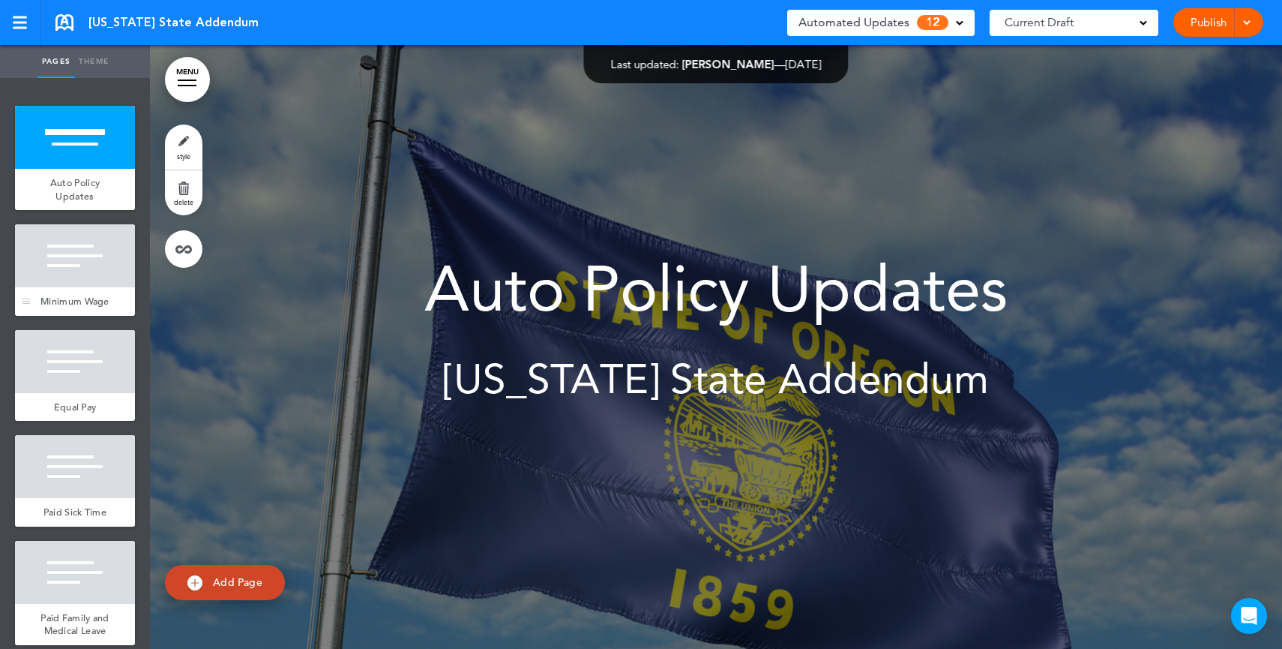
click at [63, 266] on div at bounding box center [75, 255] width 120 height 63
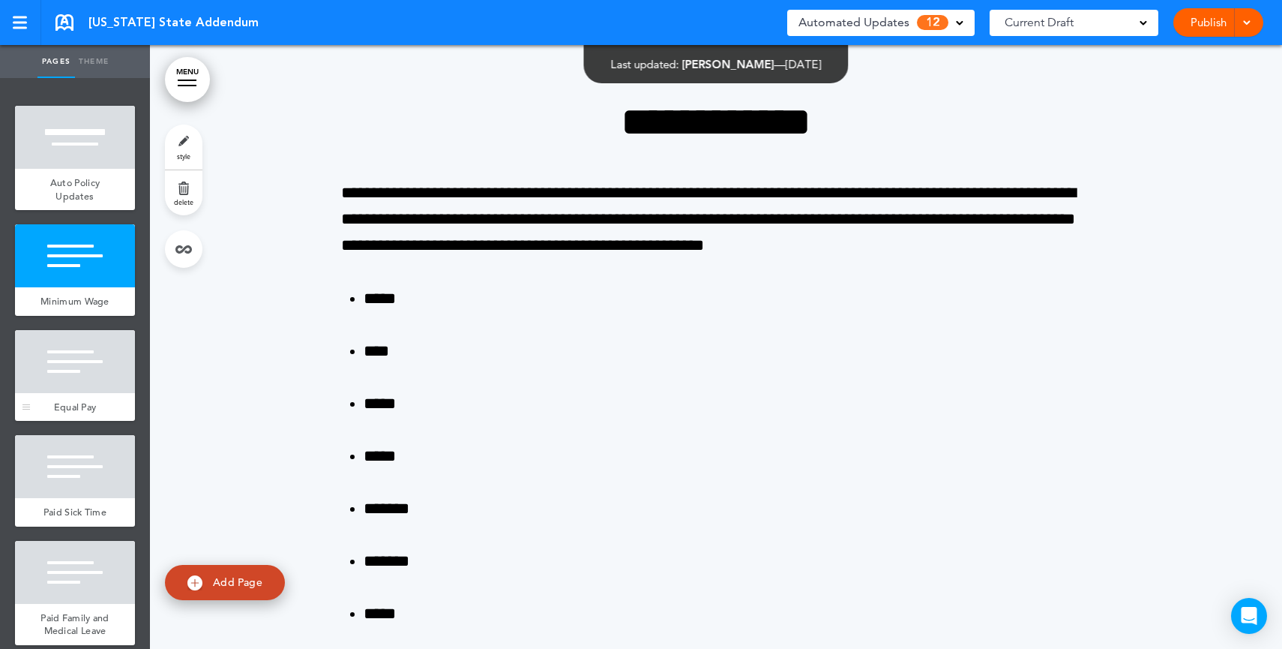
click at [59, 393] on div at bounding box center [75, 361] width 120 height 63
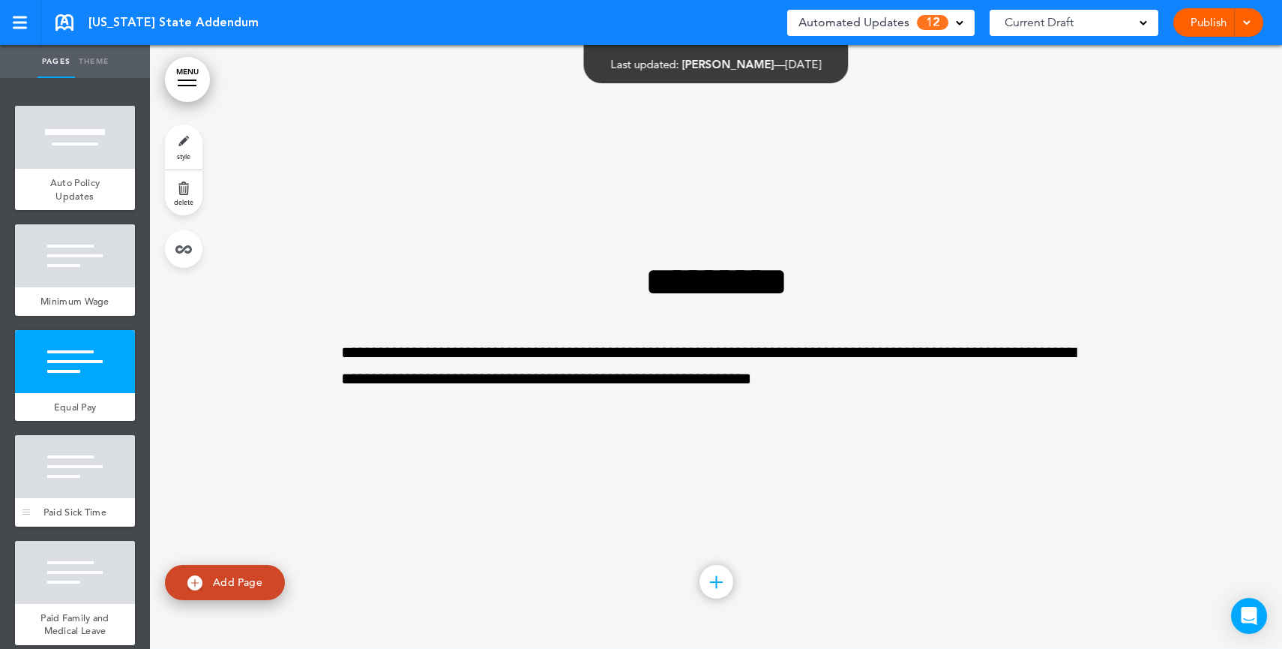
click at [74, 518] on span "Paid Sick Time" at bounding box center [74, 511] width 63 height 13
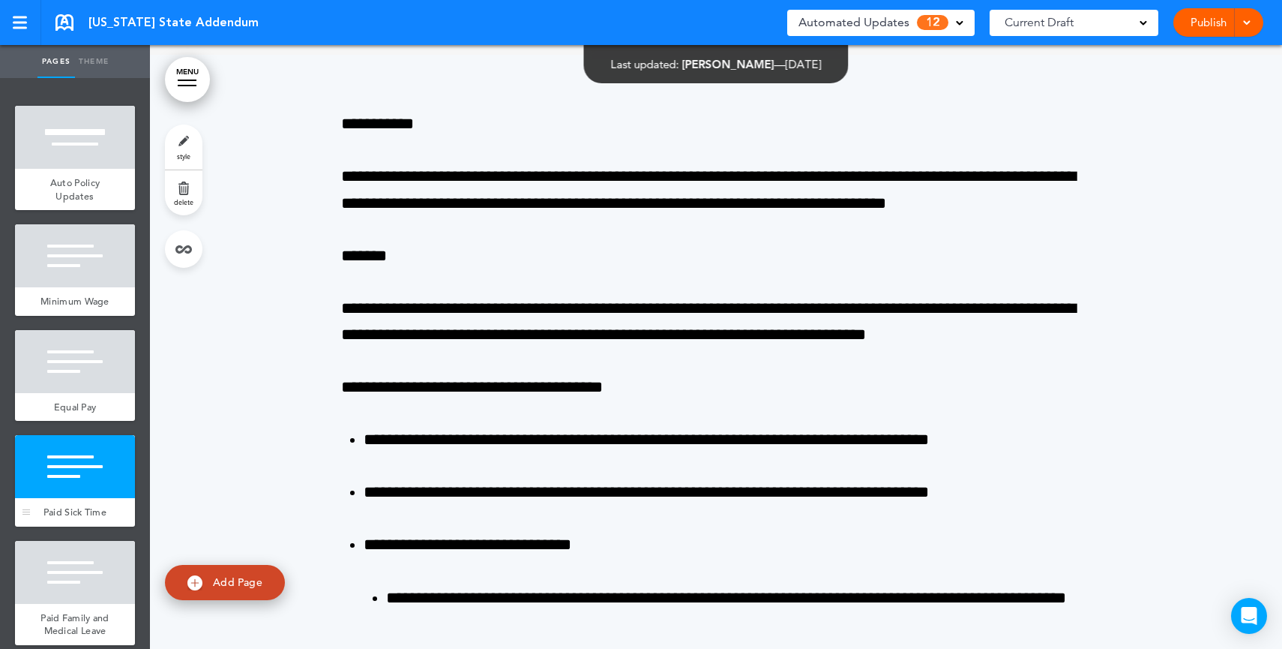
scroll to position [2489, 0]
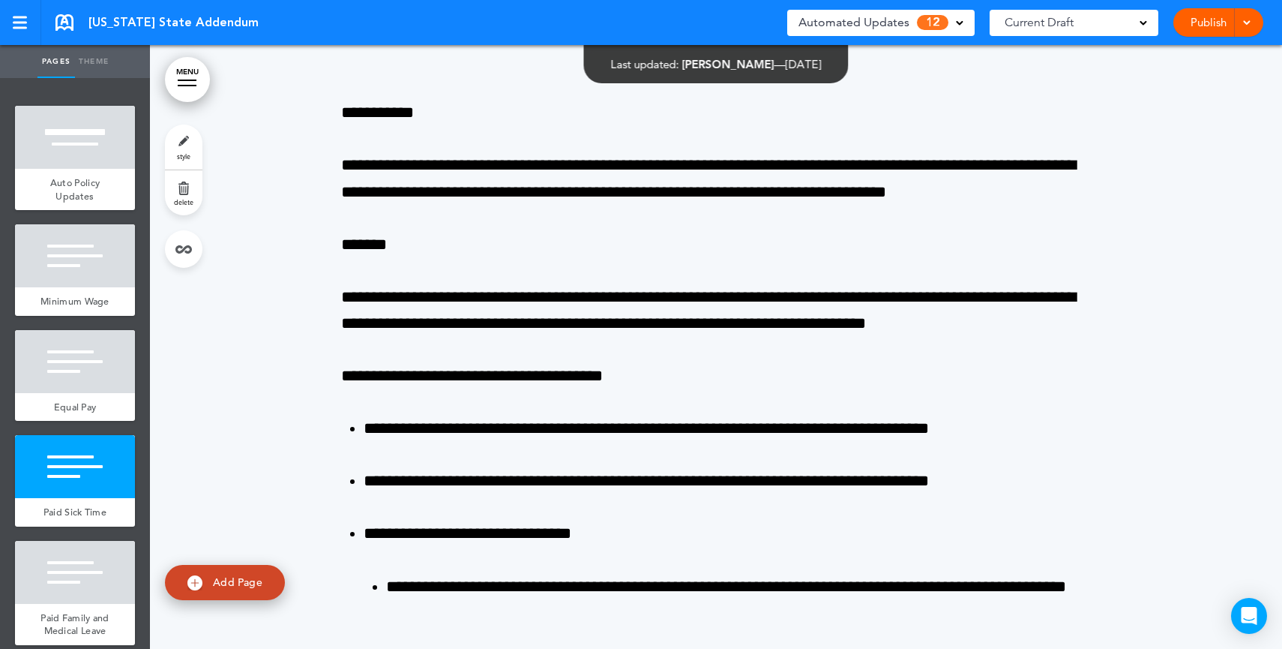
click at [899, 30] on span "Automated Updates" at bounding box center [854, 22] width 111 height 21
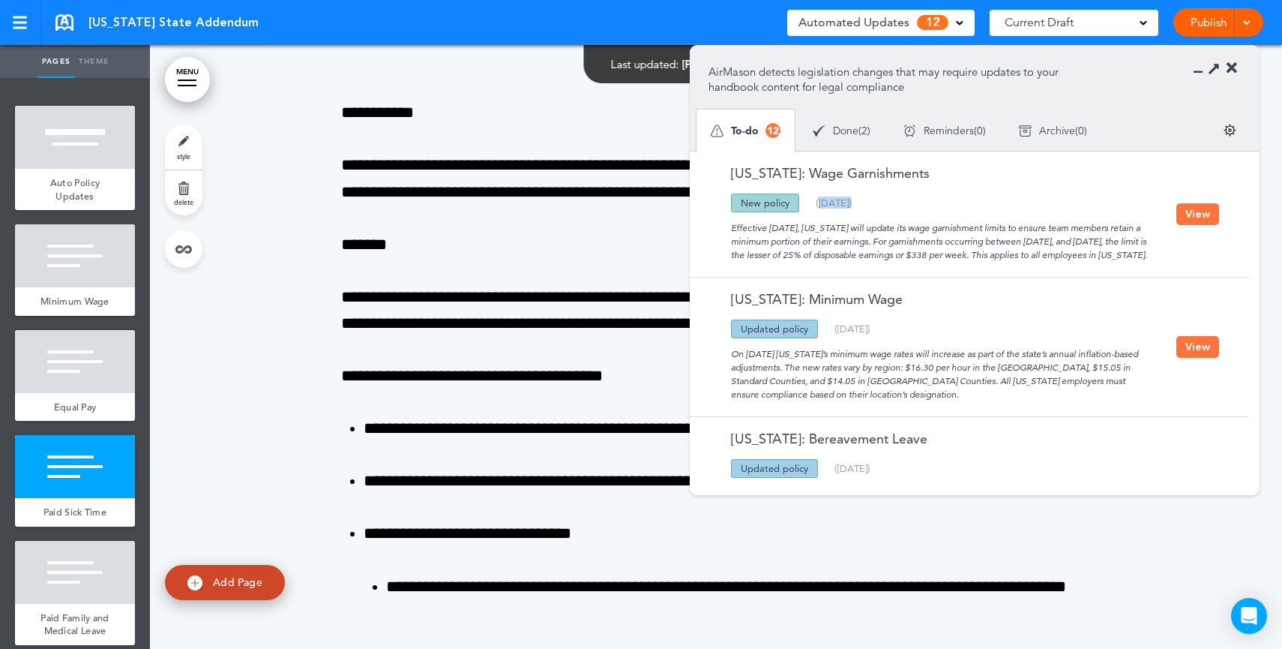
drag, startPoint x: 818, startPoint y: 203, endPoint x: 876, endPoint y: 204, distance: 58.5
click at [876, 204] on div "Updated policy New policy Deleted policy ( 06/14/2025 )" at bounding box center [943, 202] width 468 height 19
drag, startPoint x: 766, startPoint y: 229, endPoint x: 817, endPoint y: 227, distance: 50.3
click at [817, 227] on div "Effective July 1, 2025, Oregon will update its wage garnishment limits to ensur…" at bounding box center [943, 236] width 468 height 49
drag, startPoint x: 1016, startPoint y: 228, endPoint x: 1019, endPoint y: 268, distance: 39.9
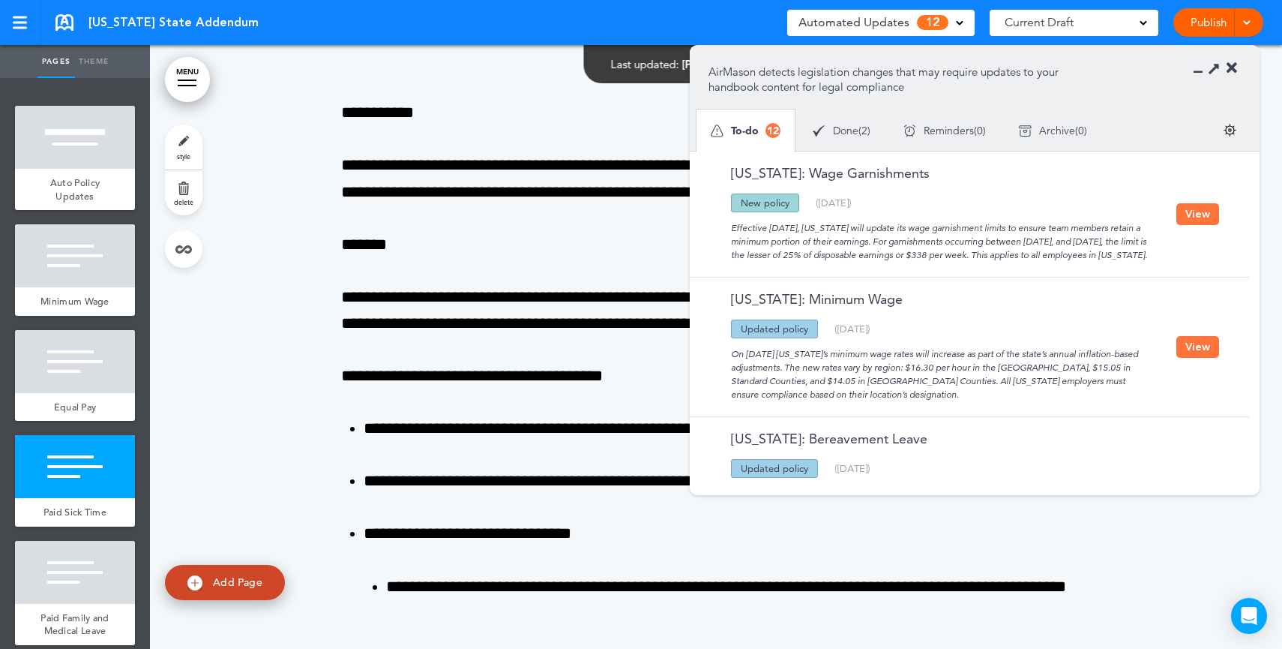
click at [1019, 262] on div "Effective July 1, 2025, Oregon will update its wage garnishment limits to ensur…" at bounding box center [943, 236] width 468 height 49
click at [1182, 221] on button "View" at bounding box center [1197, 214] width 43 height 22
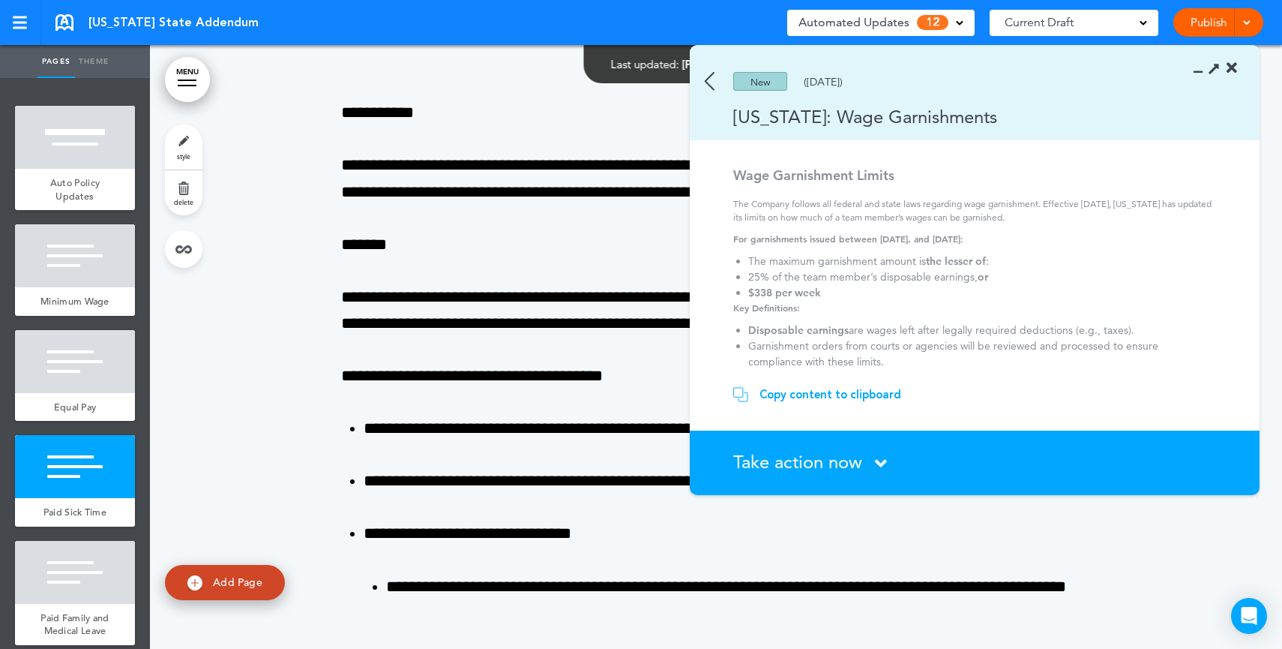
click at [843, 397] on div "Copy content to clipboard" at bounding box center [831, 394] width 142 height 15
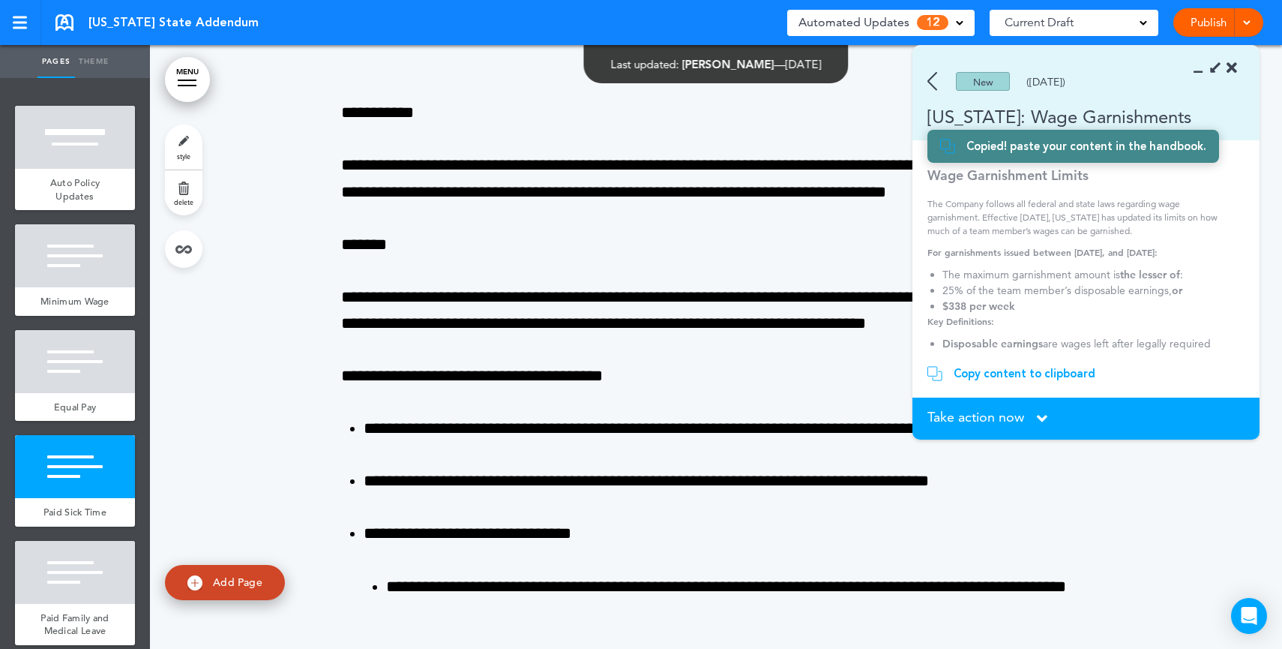
click at [214, 582] on span "Add Page" at bounding box center [237, 581] width 49 height 13
type input "********"
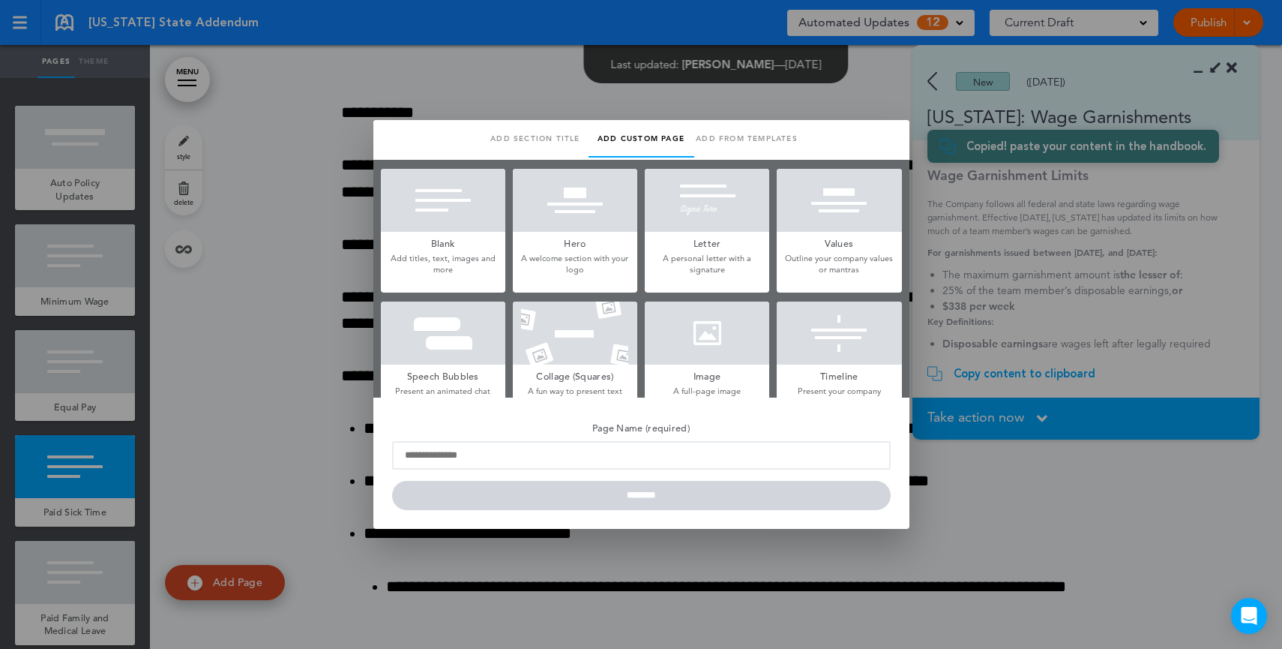
click at [432, 227] on div at bounding box center [443, 200] width 124 height 63
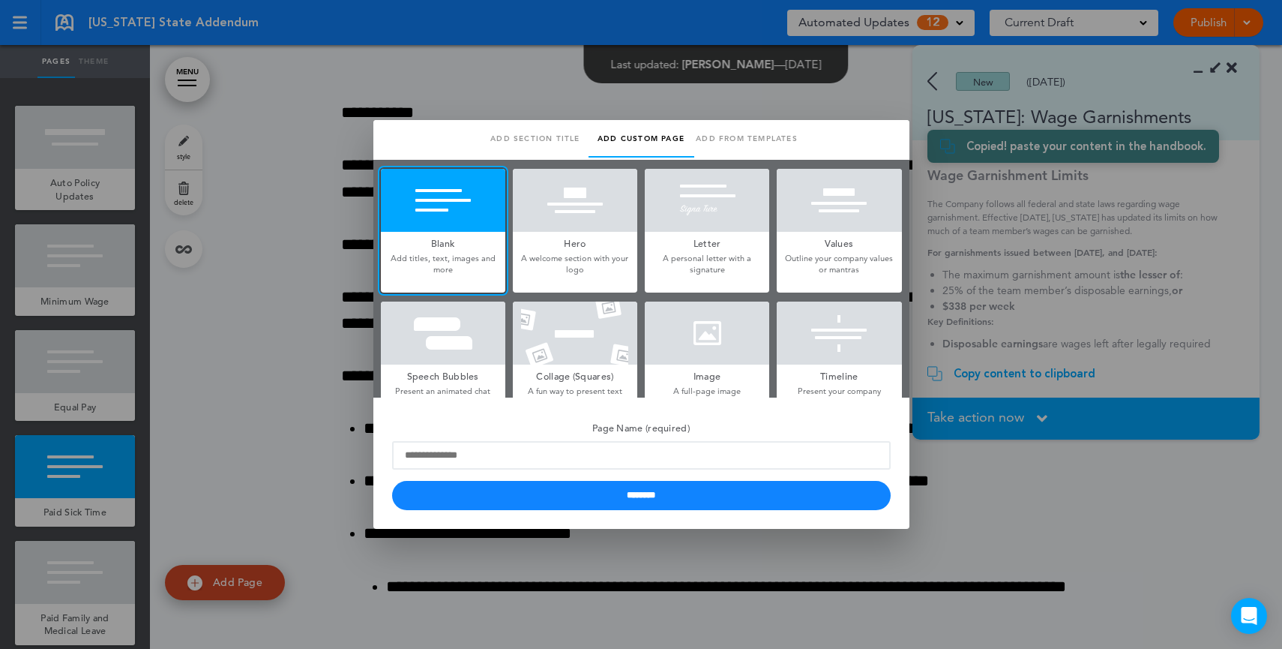
click at [1000, 486] on div at bounding box center [641, 324] width 1282 height 649
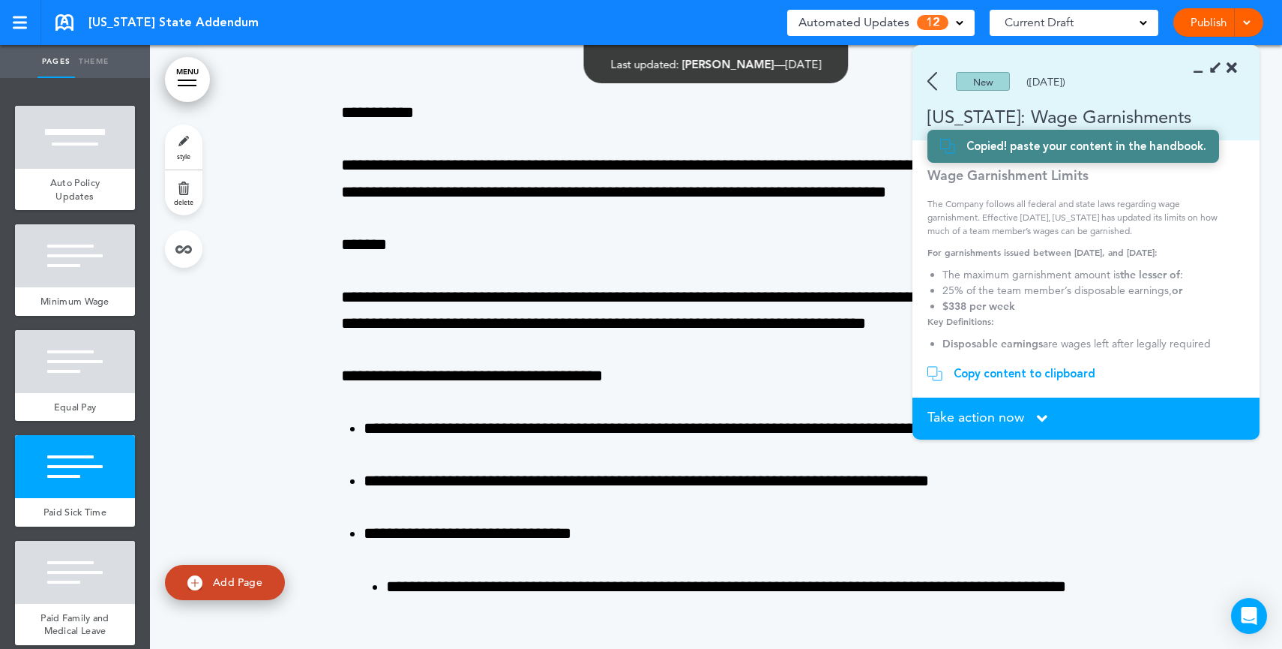
click at [1206, 24] on link "Publish" at bounding box center [1208, 22] width 47 height 28
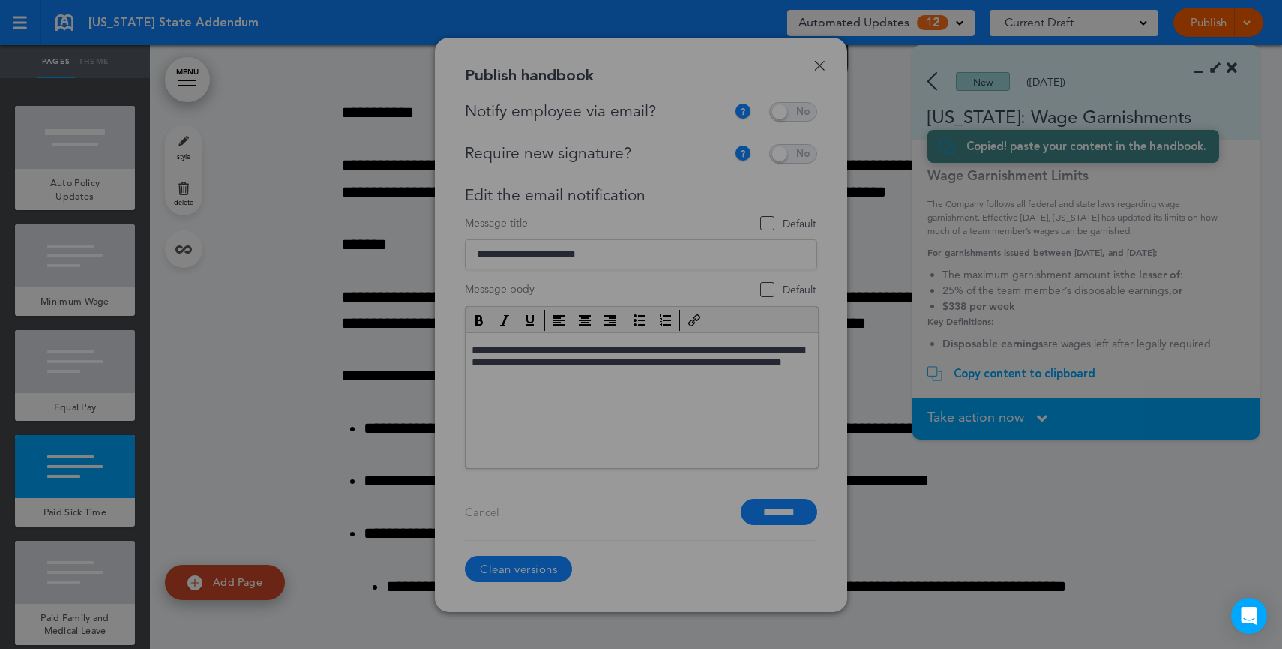
scroll to position [0, 0]
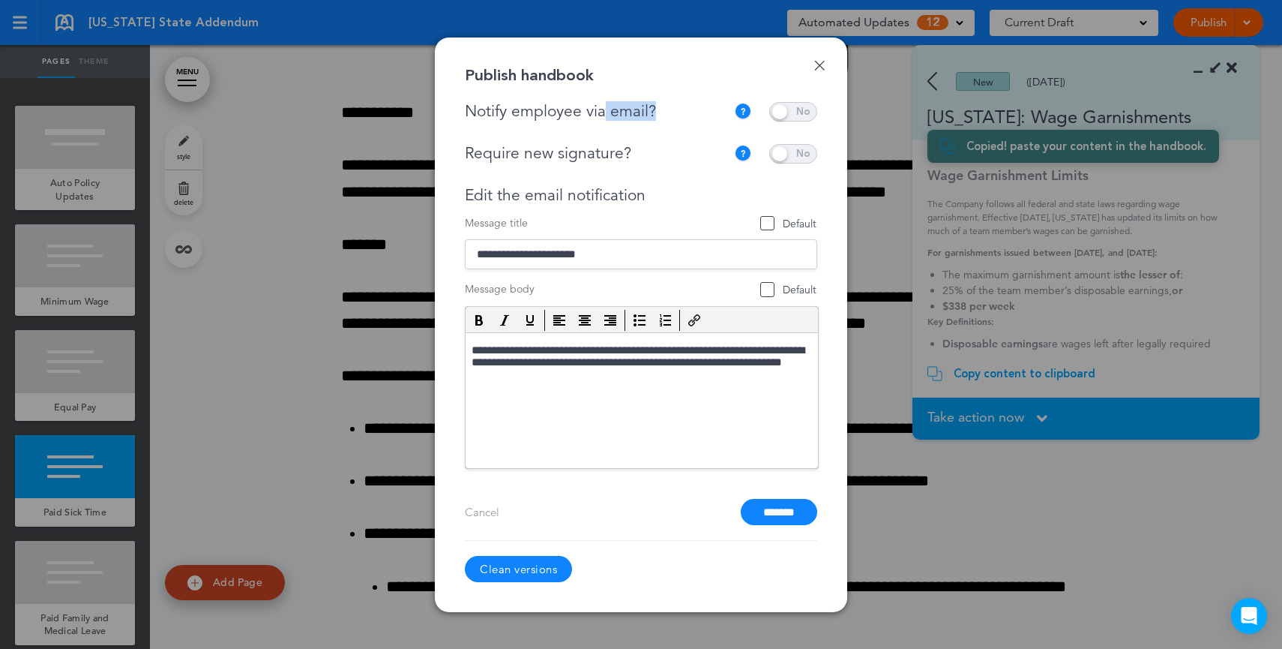
drag, startPoint x: 670, startPoint y: 110, endPoint x: 604, endPoint y: 112, distance: 66.0
click at [604, 112] on div "Notify employee via email?" at bounding box center [599, 111] width 269 height 19
click at [866, 245] on div at bounding box center [641, 324] width 1282 height 649
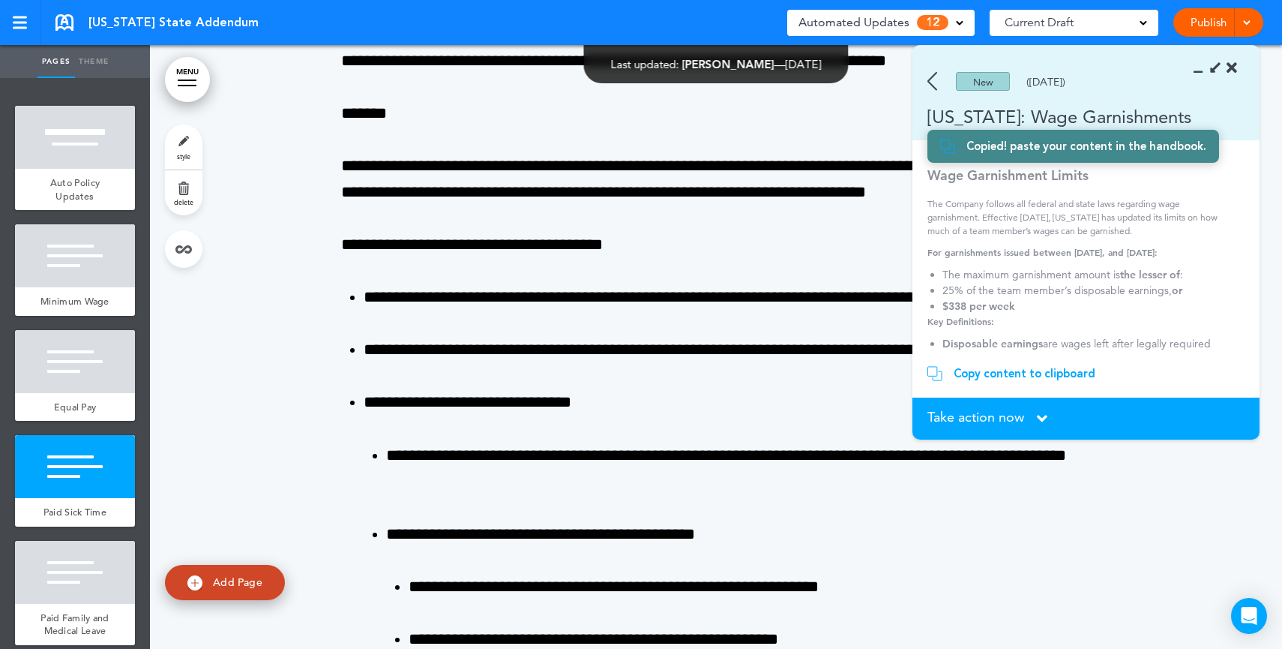
scroll to position [2624, 0]
